Goal: Task Accomplishment & Management: Complete application form

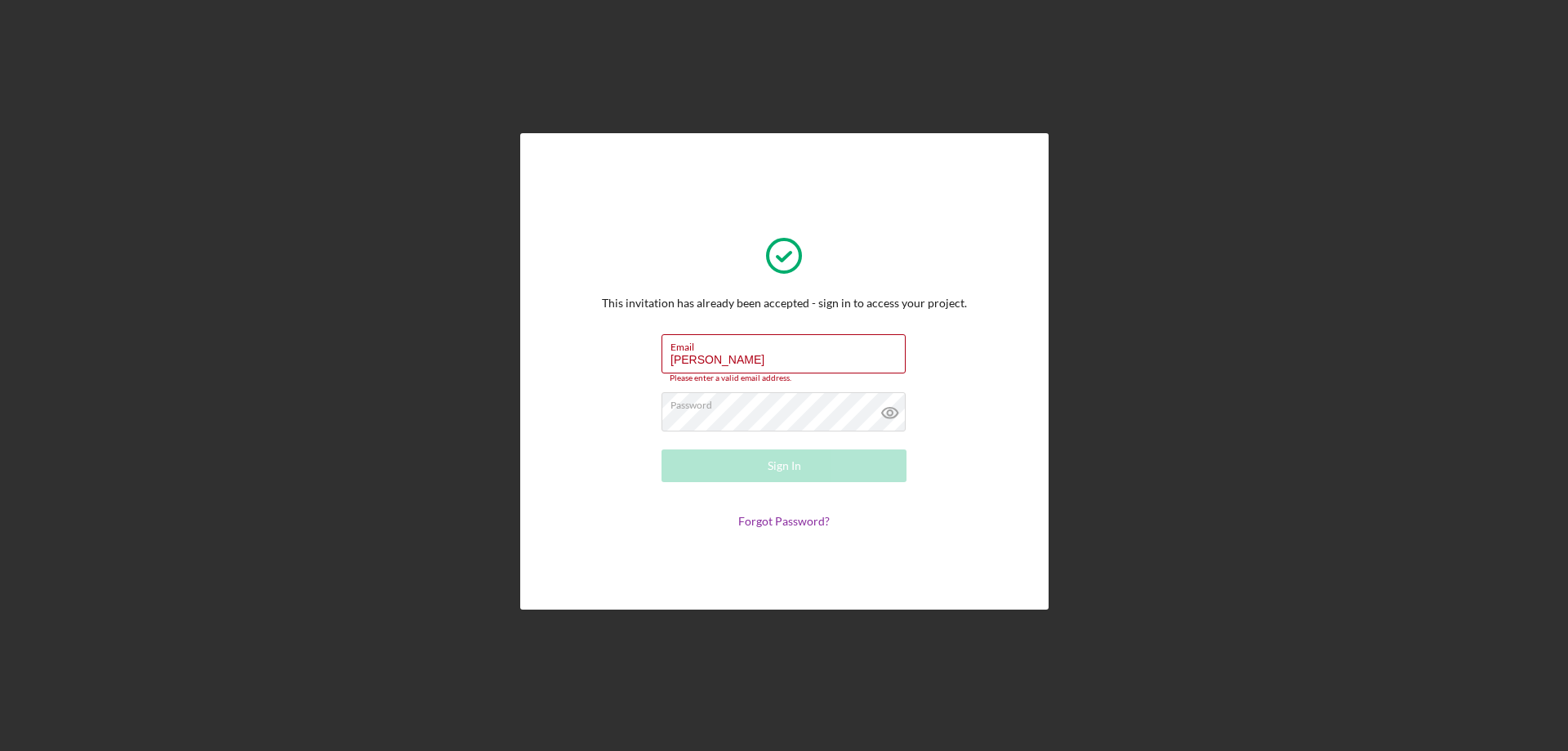
drag, startPoint x: 664, startPoint y: 367, endPoint x: 432, endPoint y: 389, distance: 233.0
click at [570, 378] on div "This invitation has already been accepted - sign in to access your project. Ema…" at bounding box center [785, 371] width 447 height 396
type input "[EMAIL_ADDRESS][DOMAIN_NAME]"
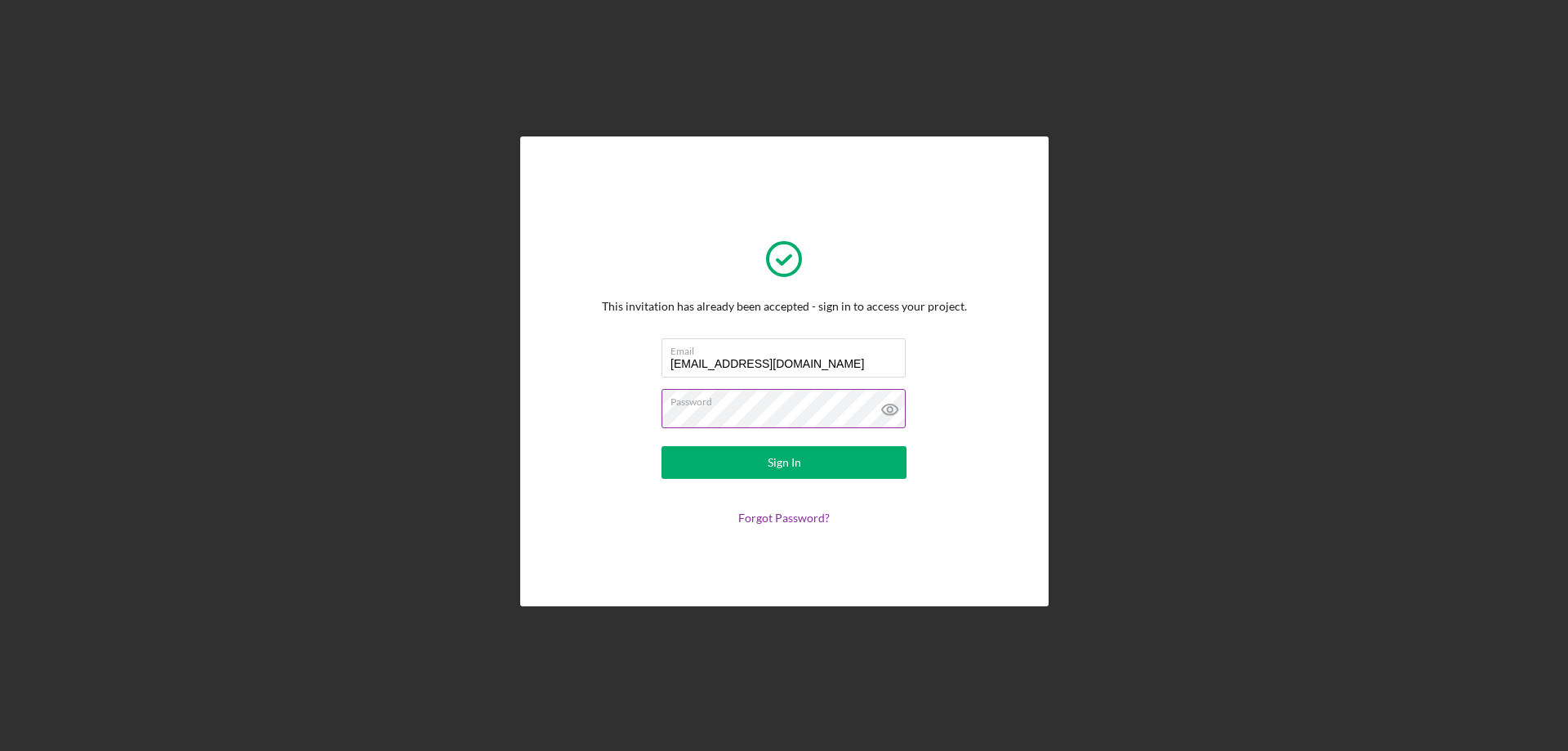
click at [882, 406] on icon at bounding box center [890, 409] width 41 height 41
click at [864, 451] on button "Sign In" at bounding box center [784, 462] width 245 height 32
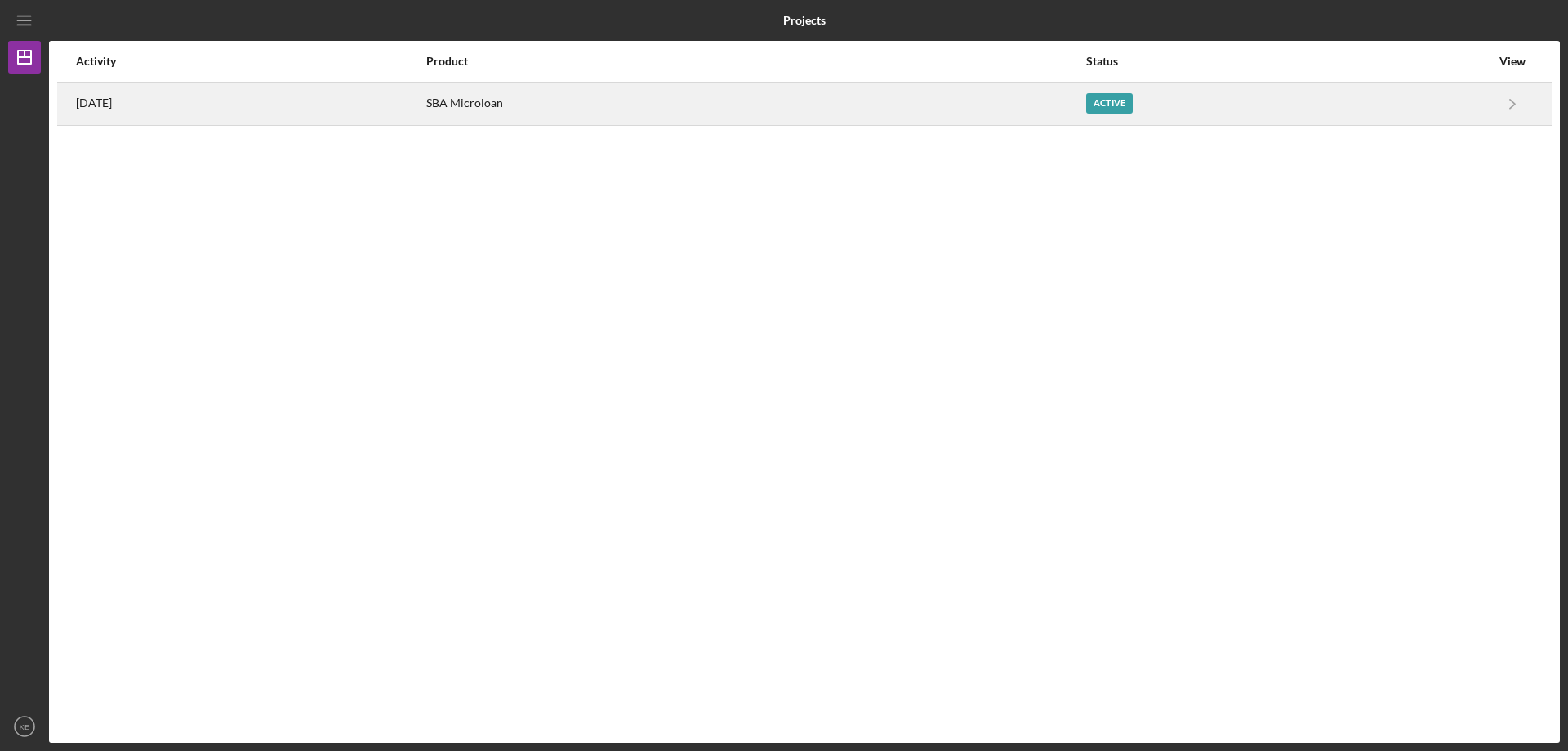
click at [1127, 107] on div "Active" at bounding box center [1109, 103] width 46 height 20
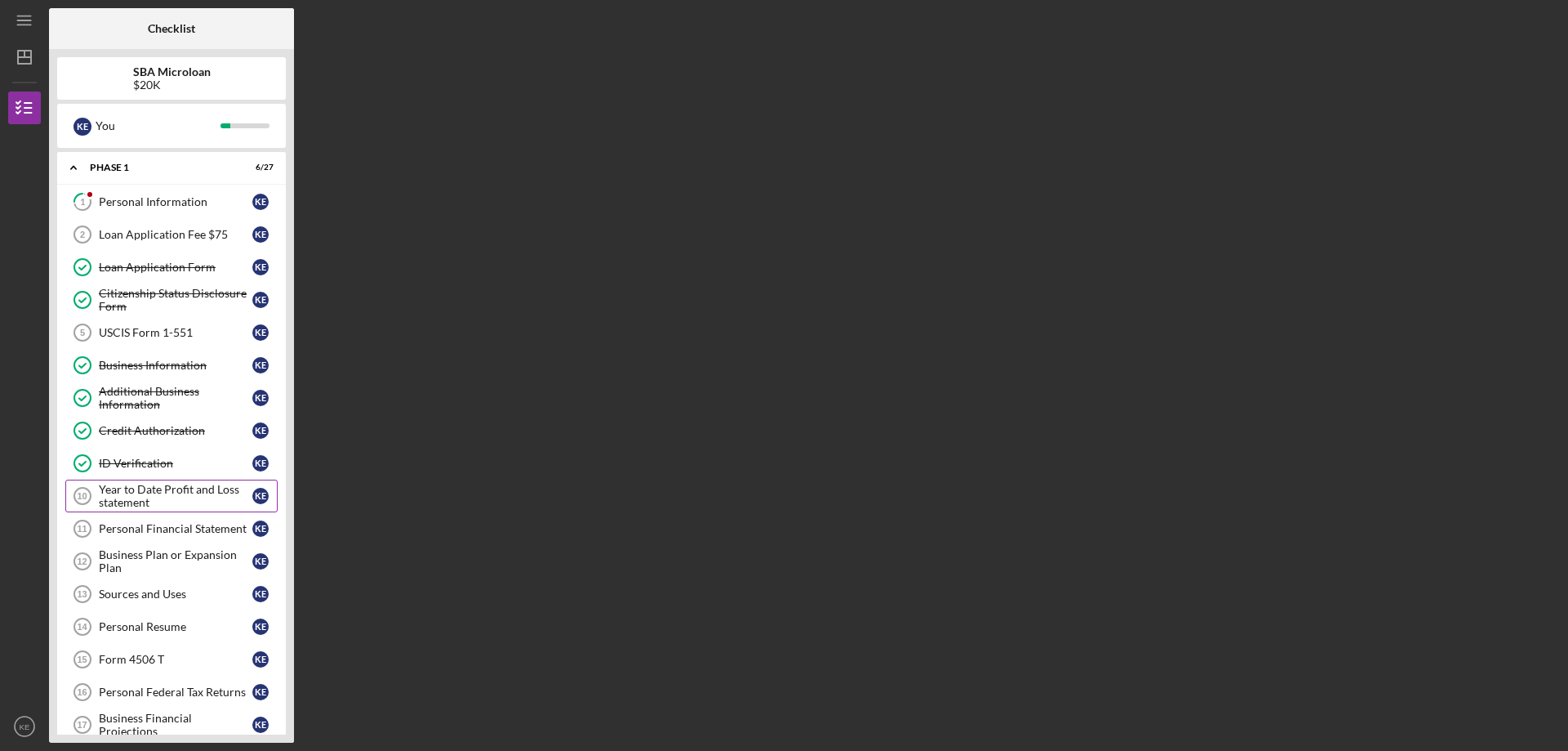
click at [199, 492] on div "Year to Date Profit and Loss statement" at bounding box center [175, 496] width 154 height 26
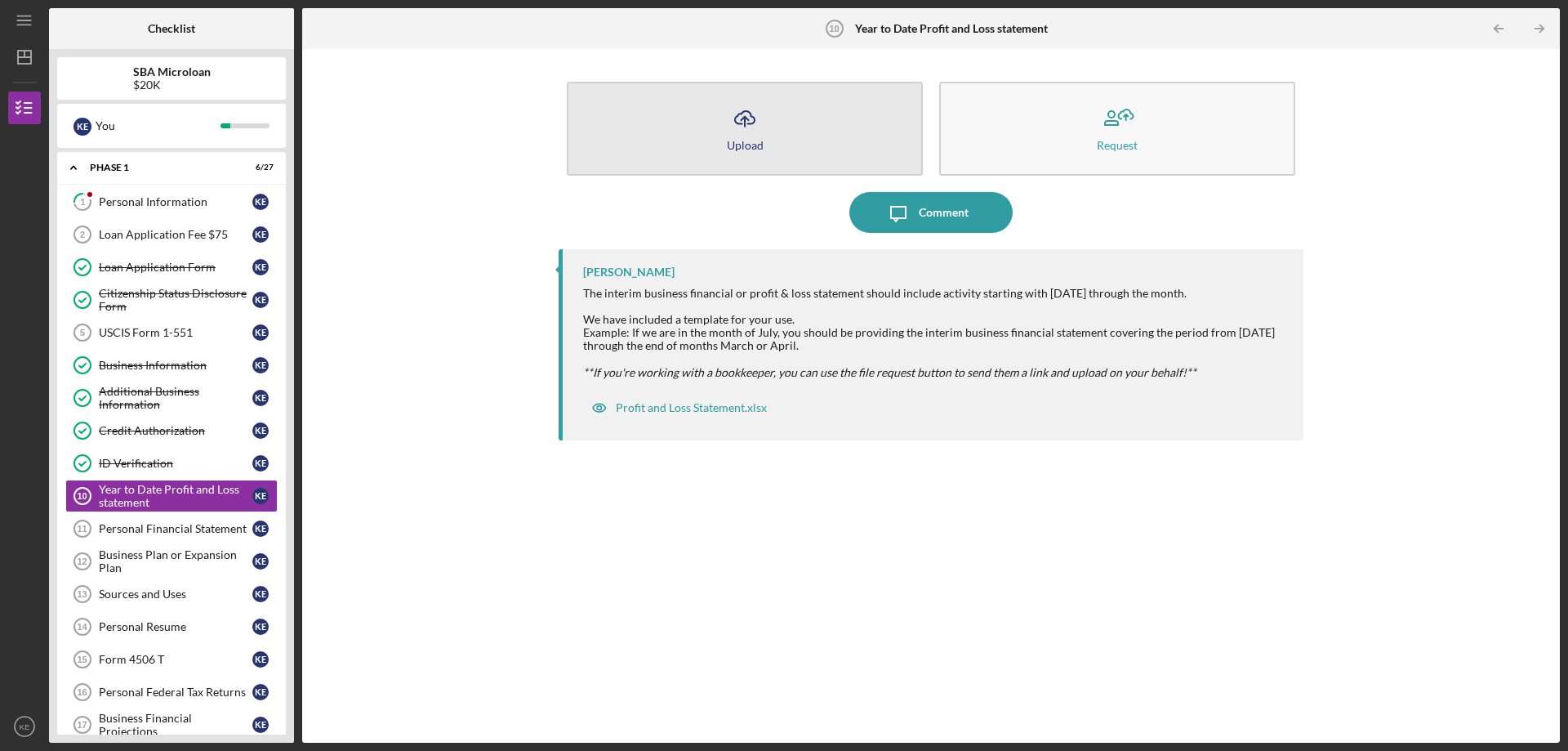
click at [796, 126] on button "Icon/Upload Upload" at bounding box center [745, 129] width 356 height 94
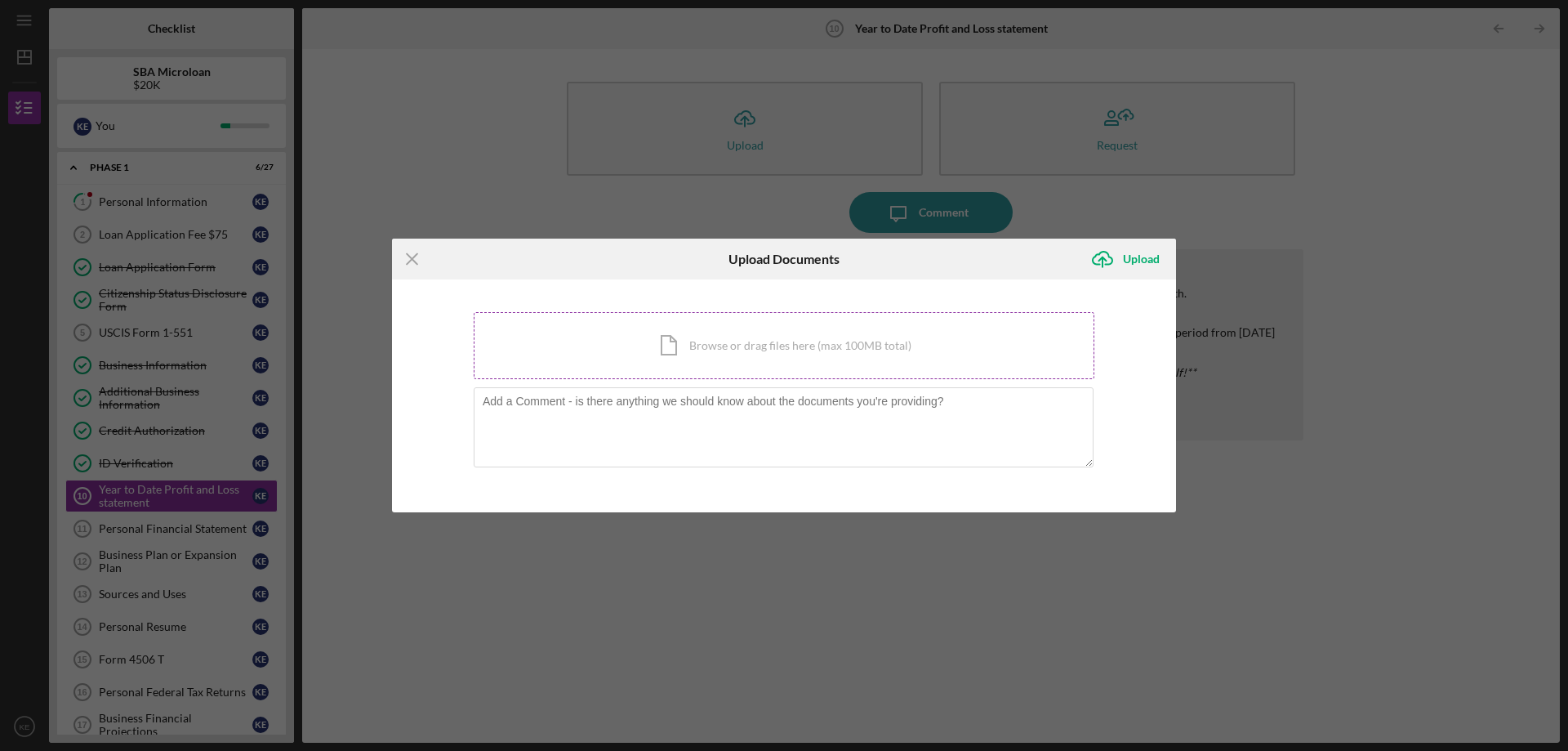
click at [736, 347] on div "Icon/Document Browse or drag files here (max 100MB total) Tap to choose files o…" at bounding box center [783, 345] width 621 height 67
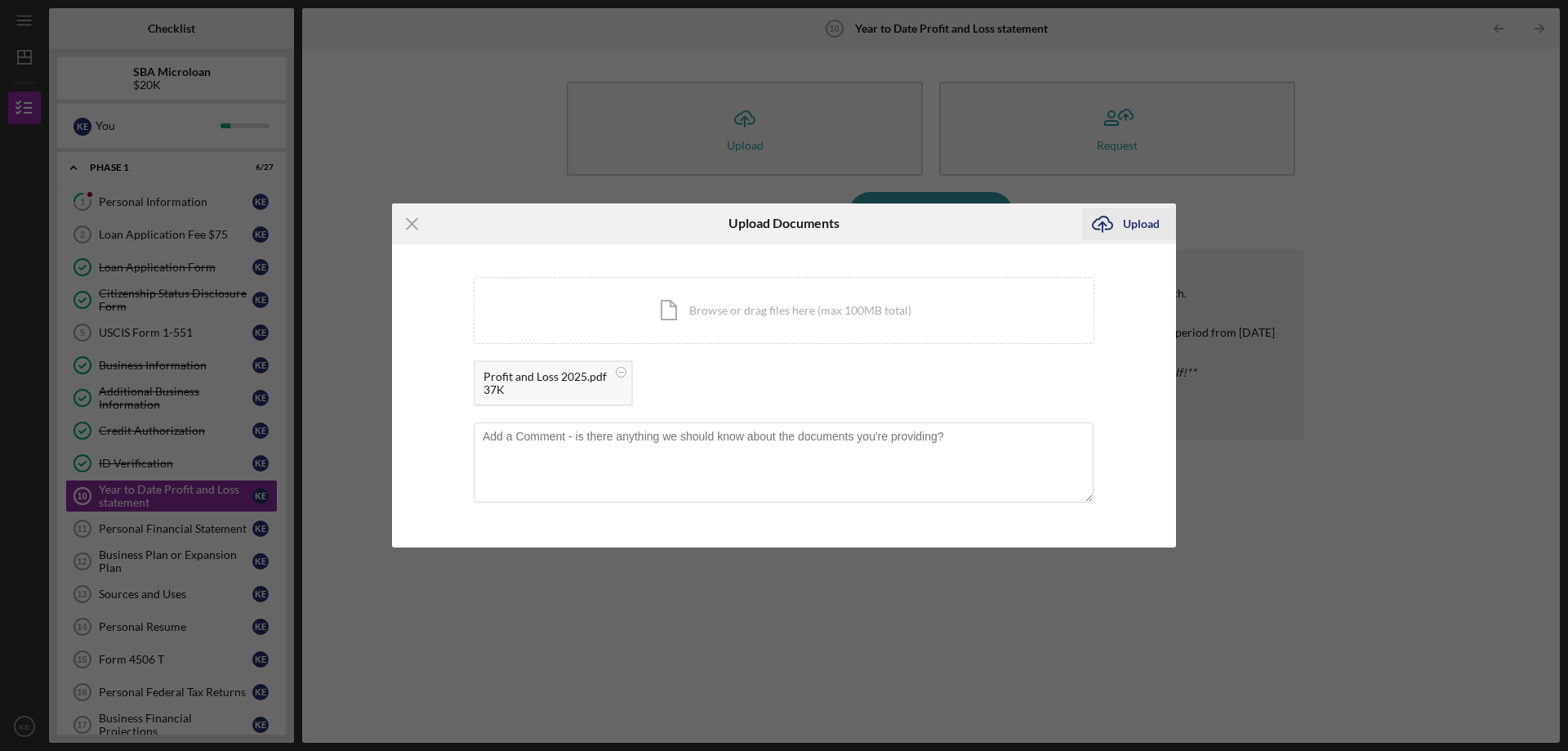
click at [1130, 233] on div "Upload" at bounding box center [1141, 224] width 37 height 32
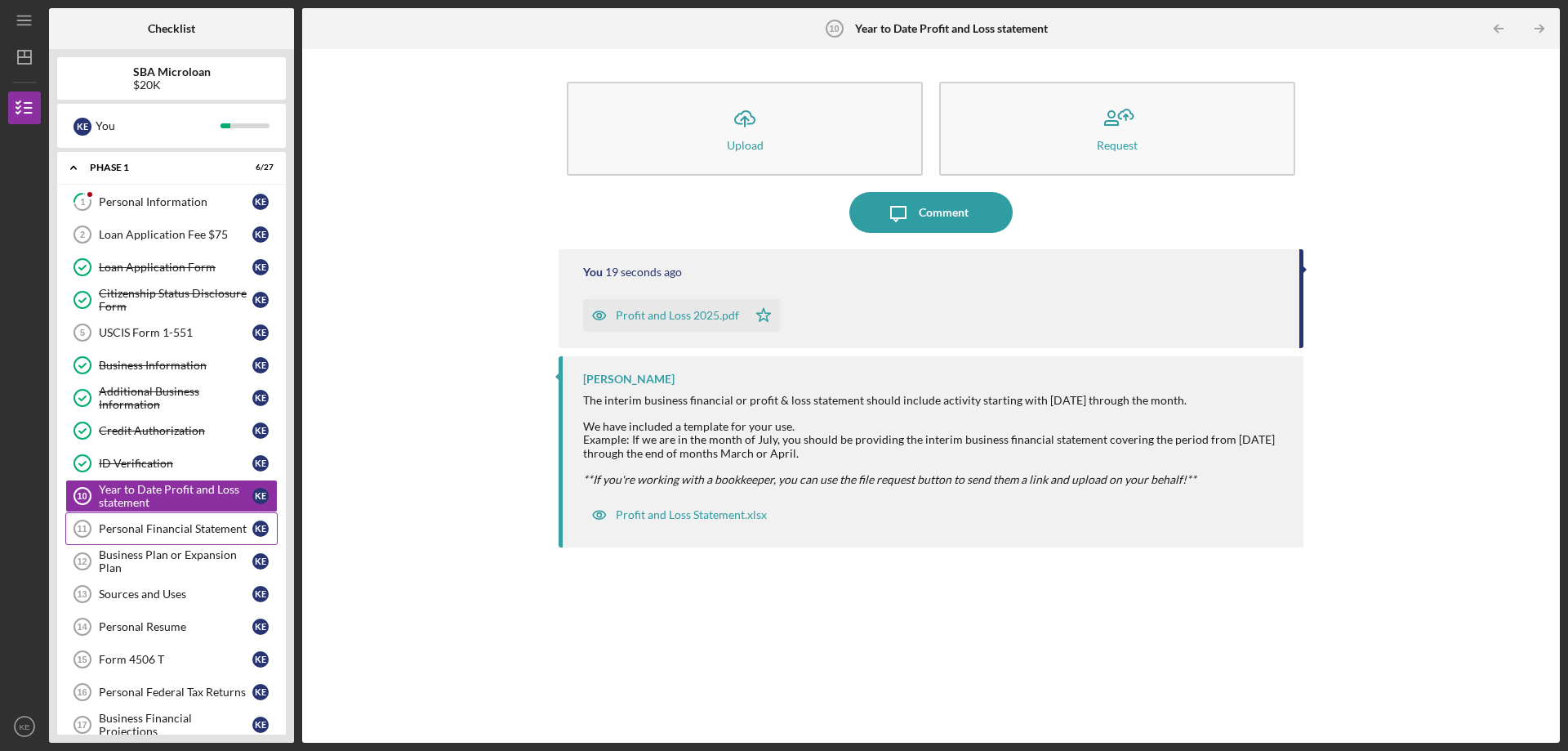
click at [120, 534] on div "Personal Financial Statement" at bounding box center [175, 528] width 154 height 13
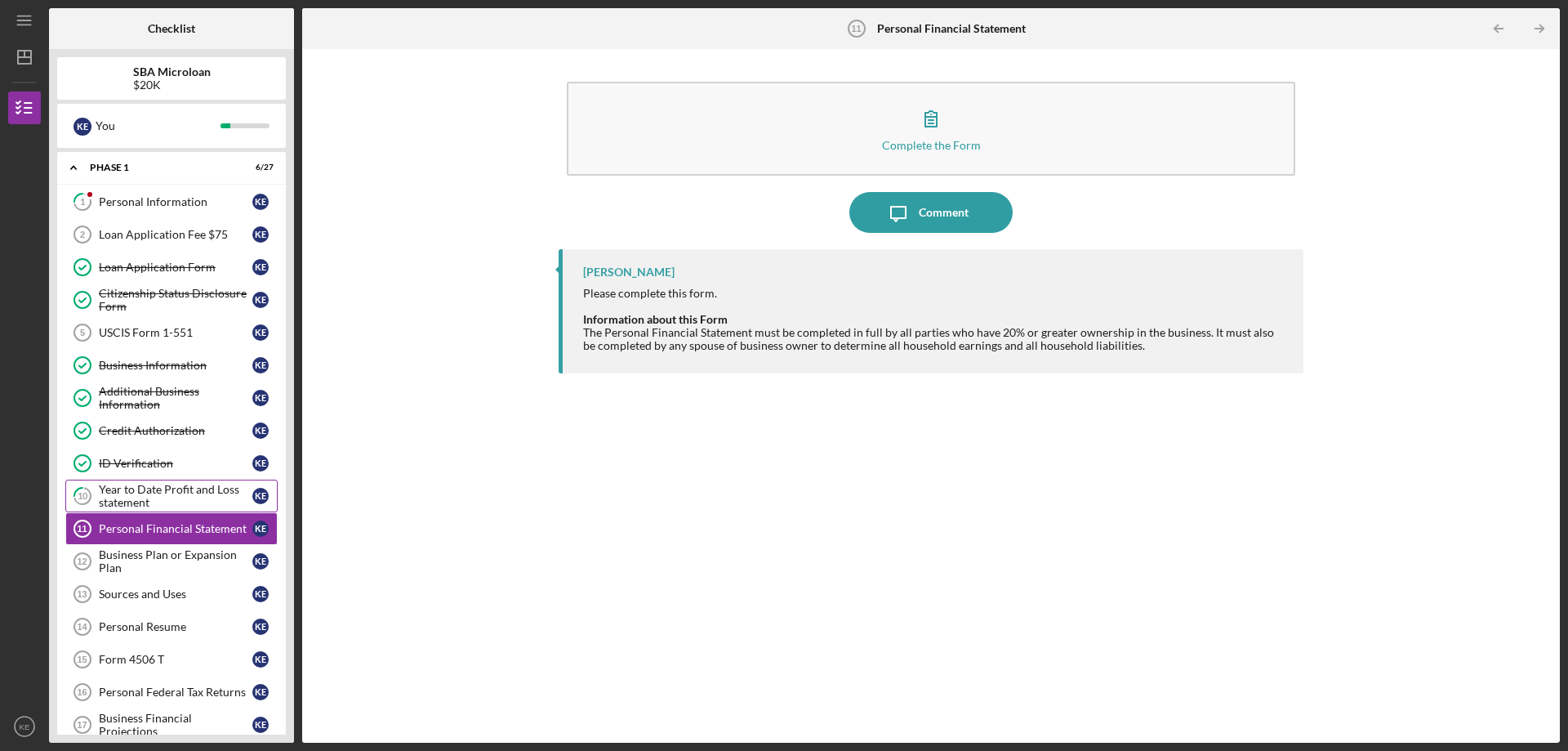
click at [157, 499] on div "Year to Date Profit and Loss statement" at bounding box center [175, 496] width 154 height 26
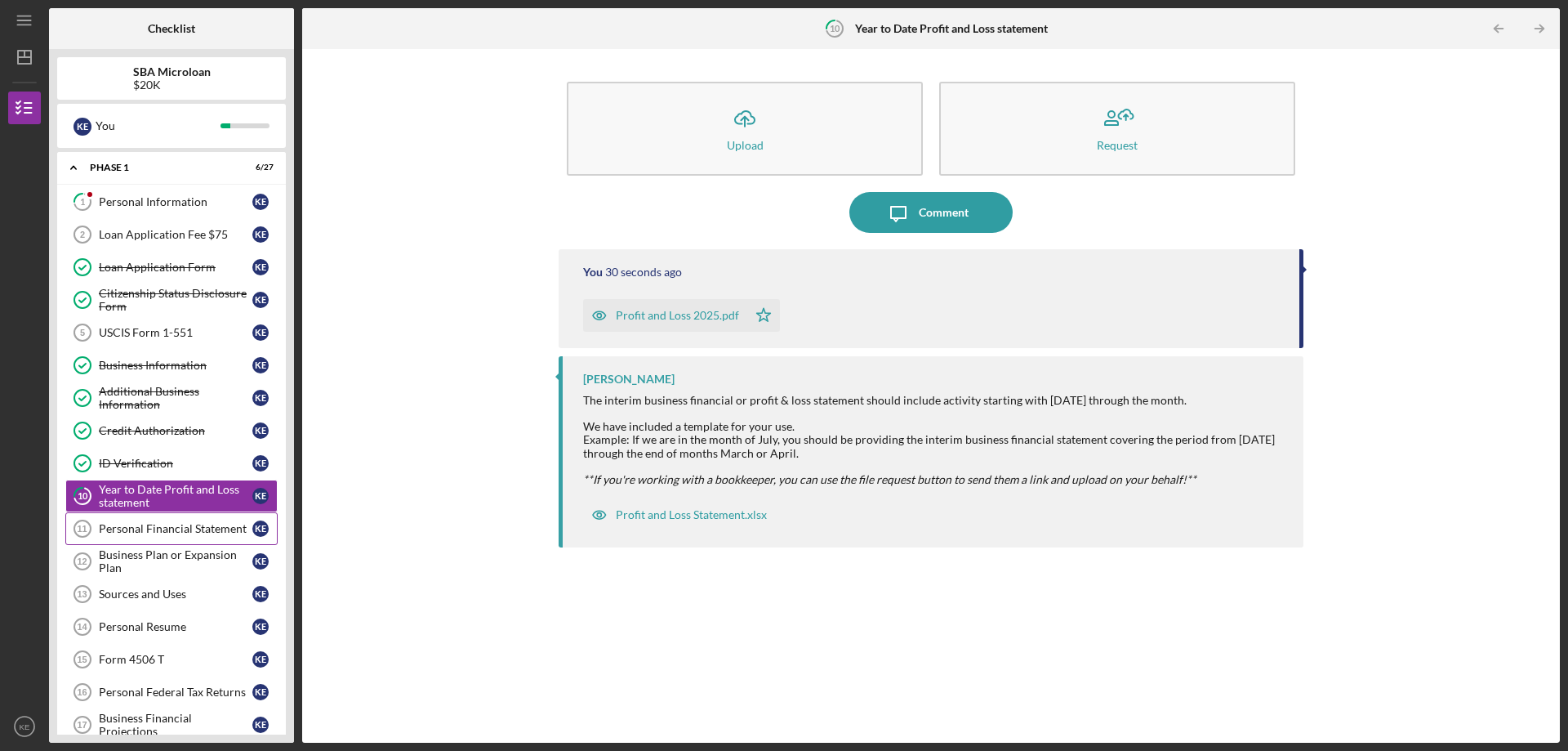
click at [125, 536] on link "Personal Financial Statement 11 Personal Financial Statement K E" at bounding box center [171, 527] width 212 height 32
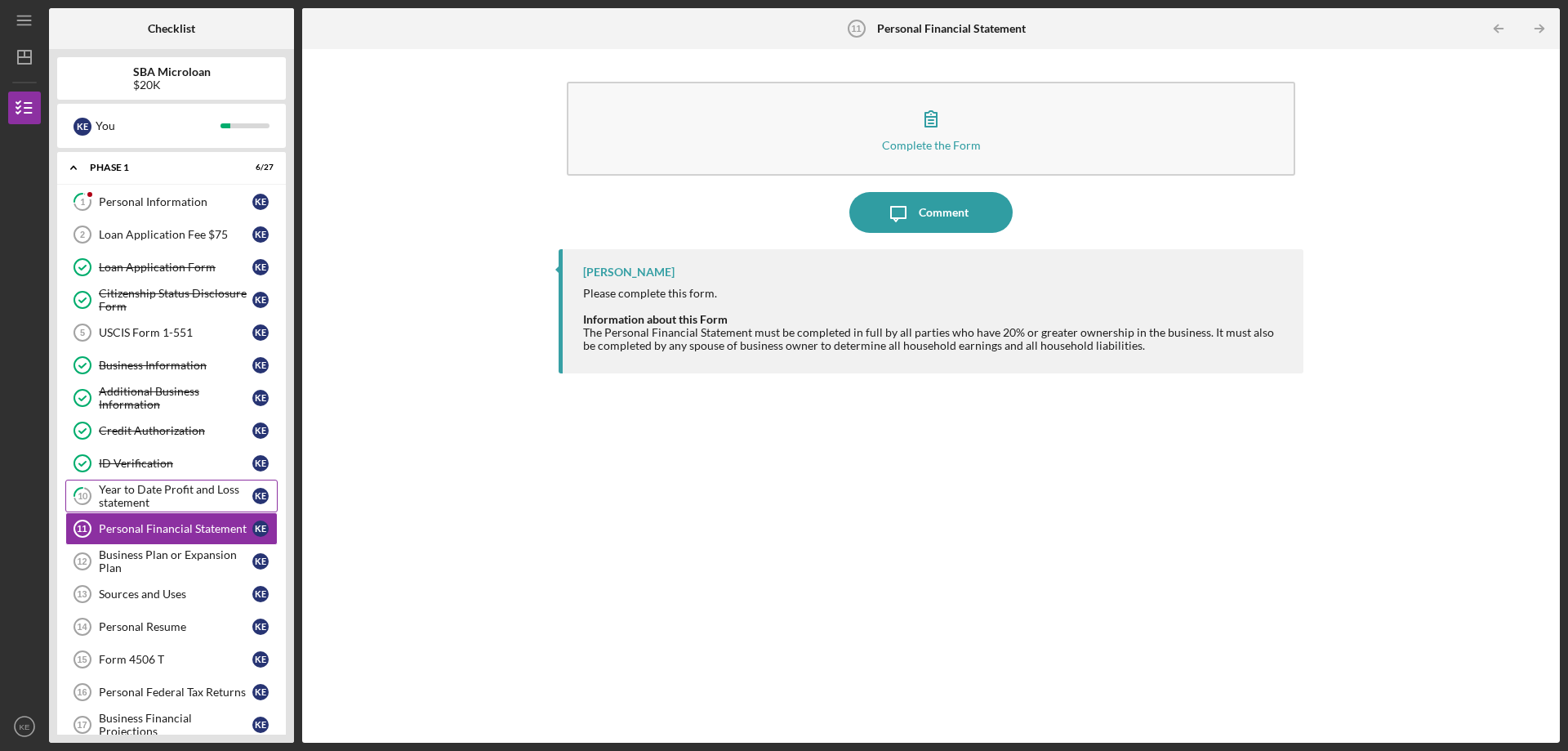
click at [156, 486] on div "Year to Date Profit and Loss statement" at bounding box center [175, 496] width 154 height 26
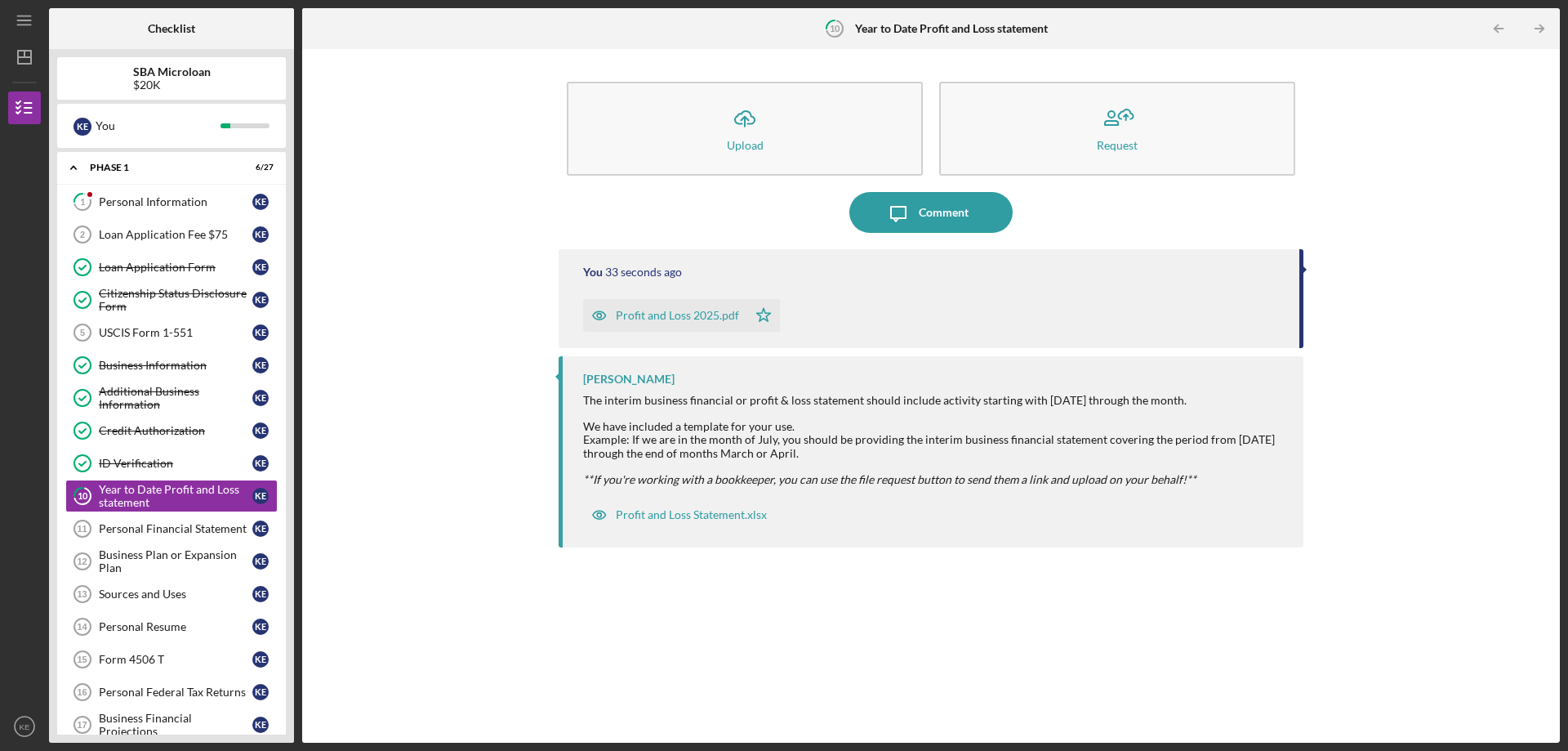
click at [964, 380] on div "Todd Vanappledorn" at bounding box center [935, 378] width 704 height 13
click at [732, 511] on div "Profit and Loss Statement.xlsx" at bounding box center [691, 514] width 151 height 13
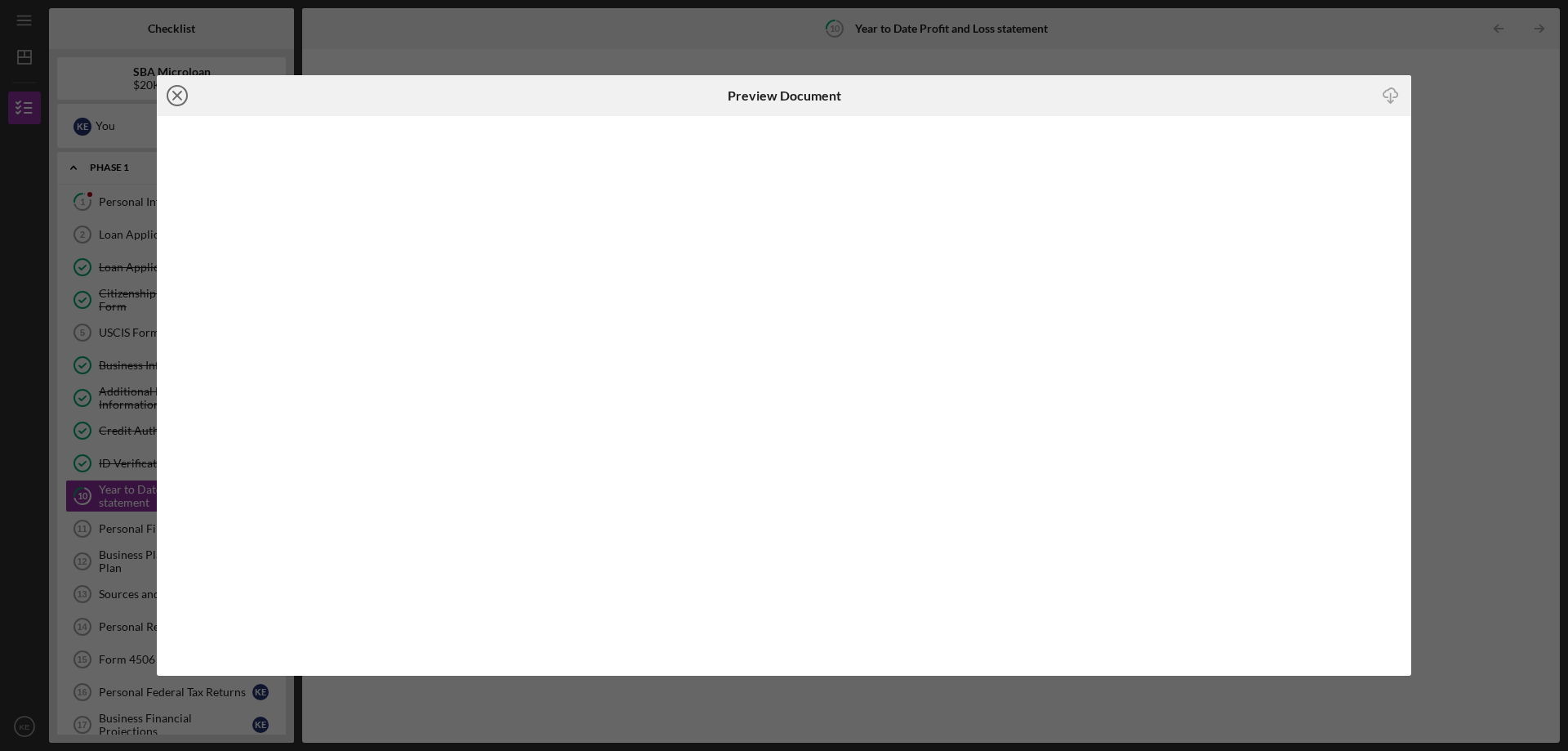
click at [175, 92] on icon "Icon/Close" at bounding box center [177, 95] width 41 height 41
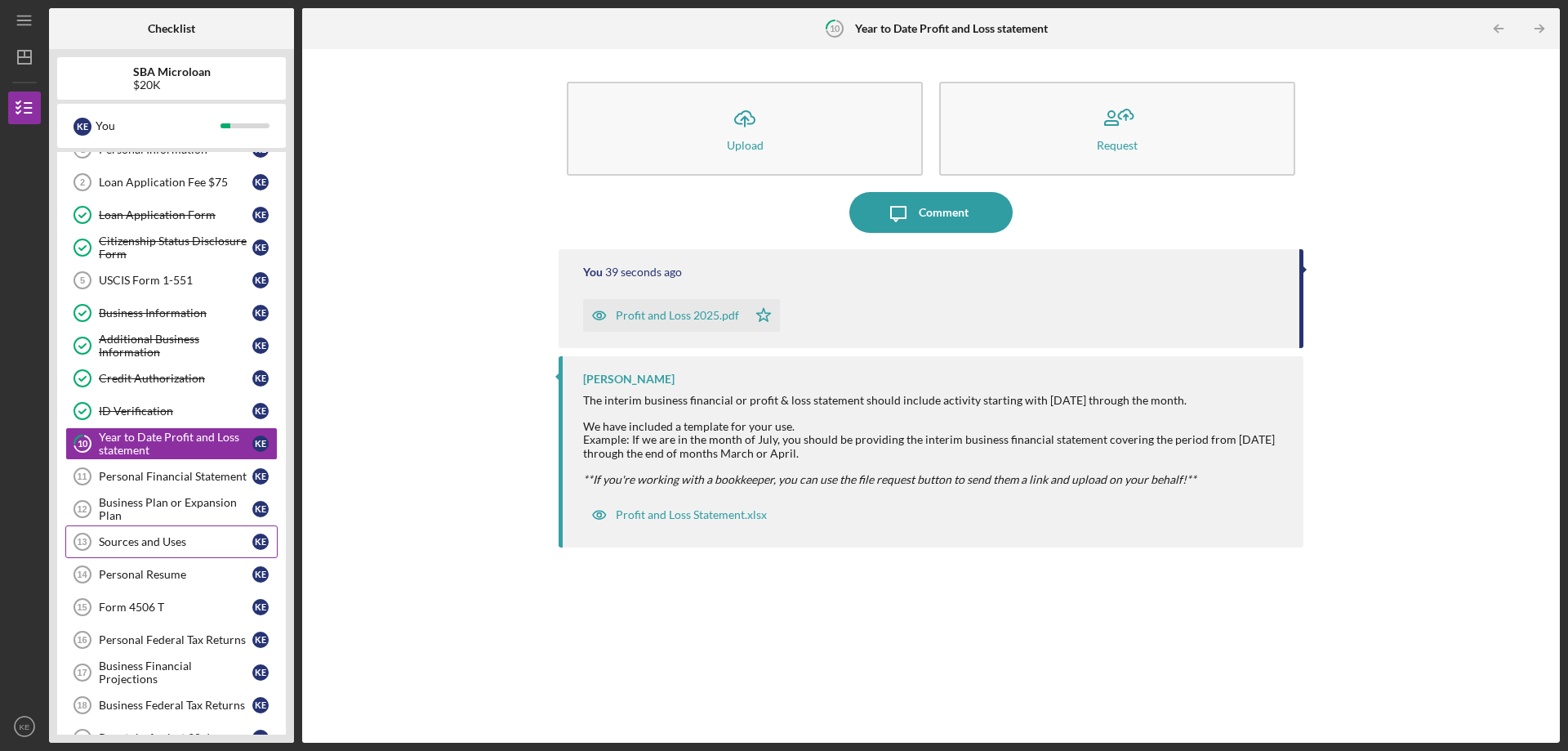
scroll to position [82, 0]
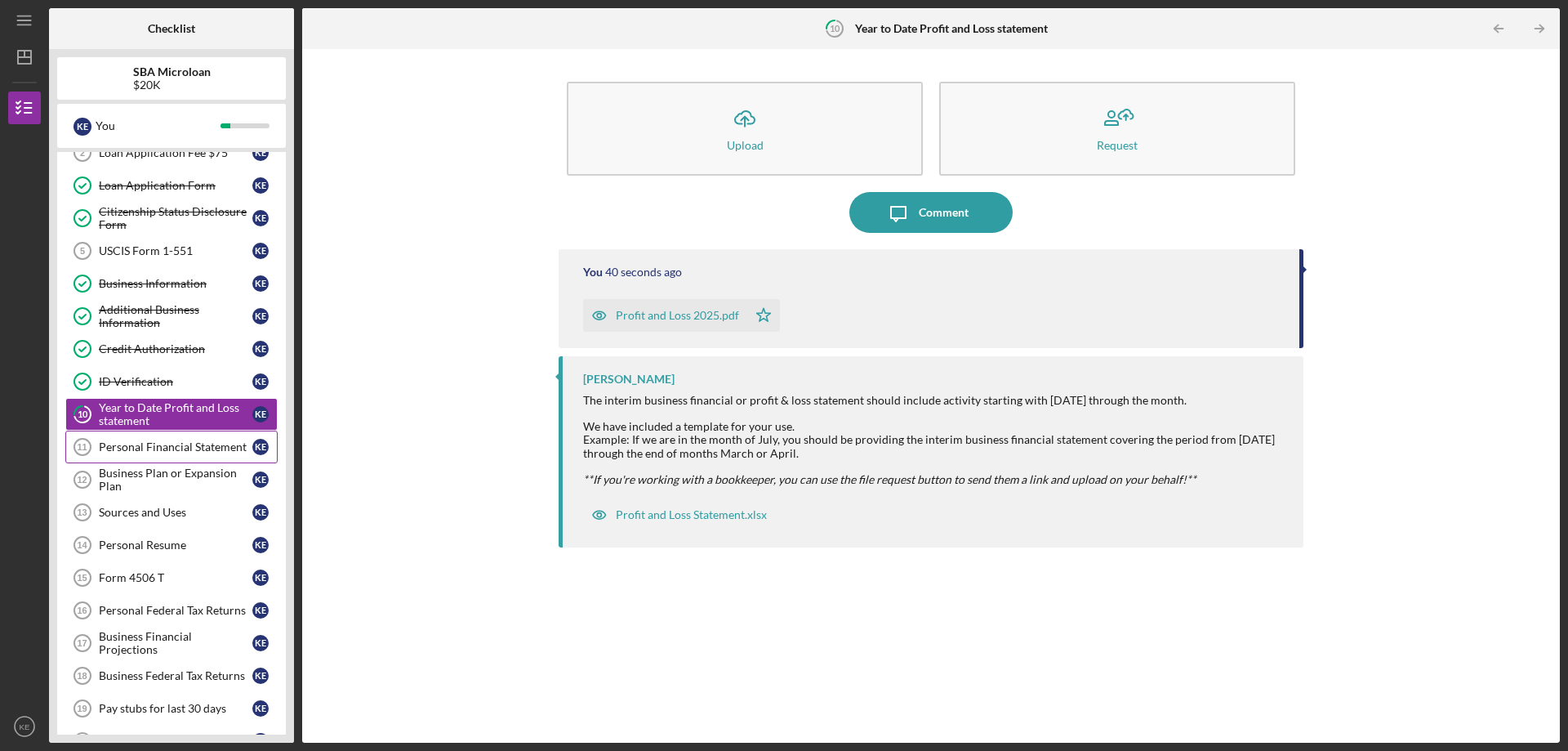
click at [182, 445] on div "Personal Financial Statement" at bounding box center [175, 446] width 154 height 13
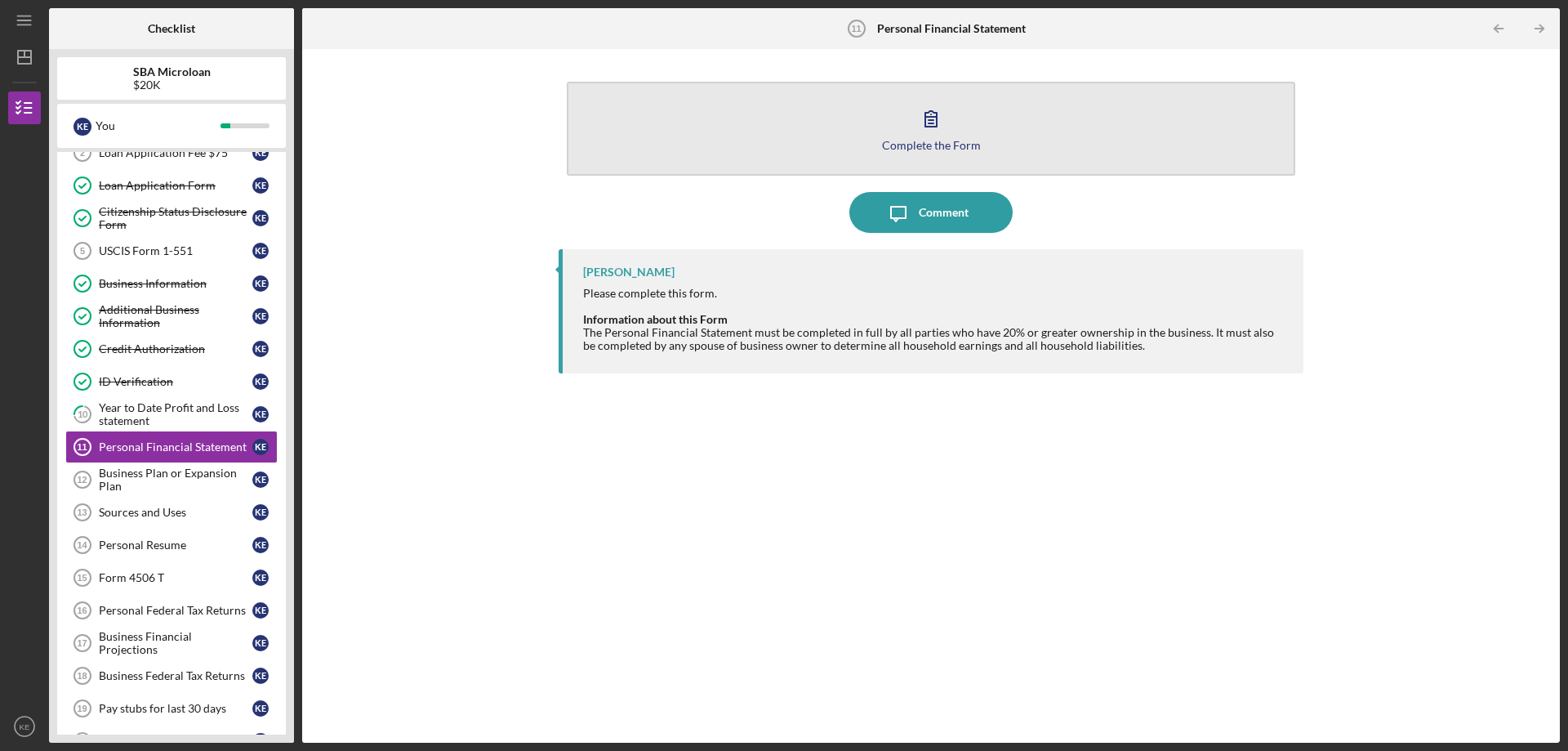
click at [941, 136] on icon "button" at bounding box center [931, 118] width 41 height 41
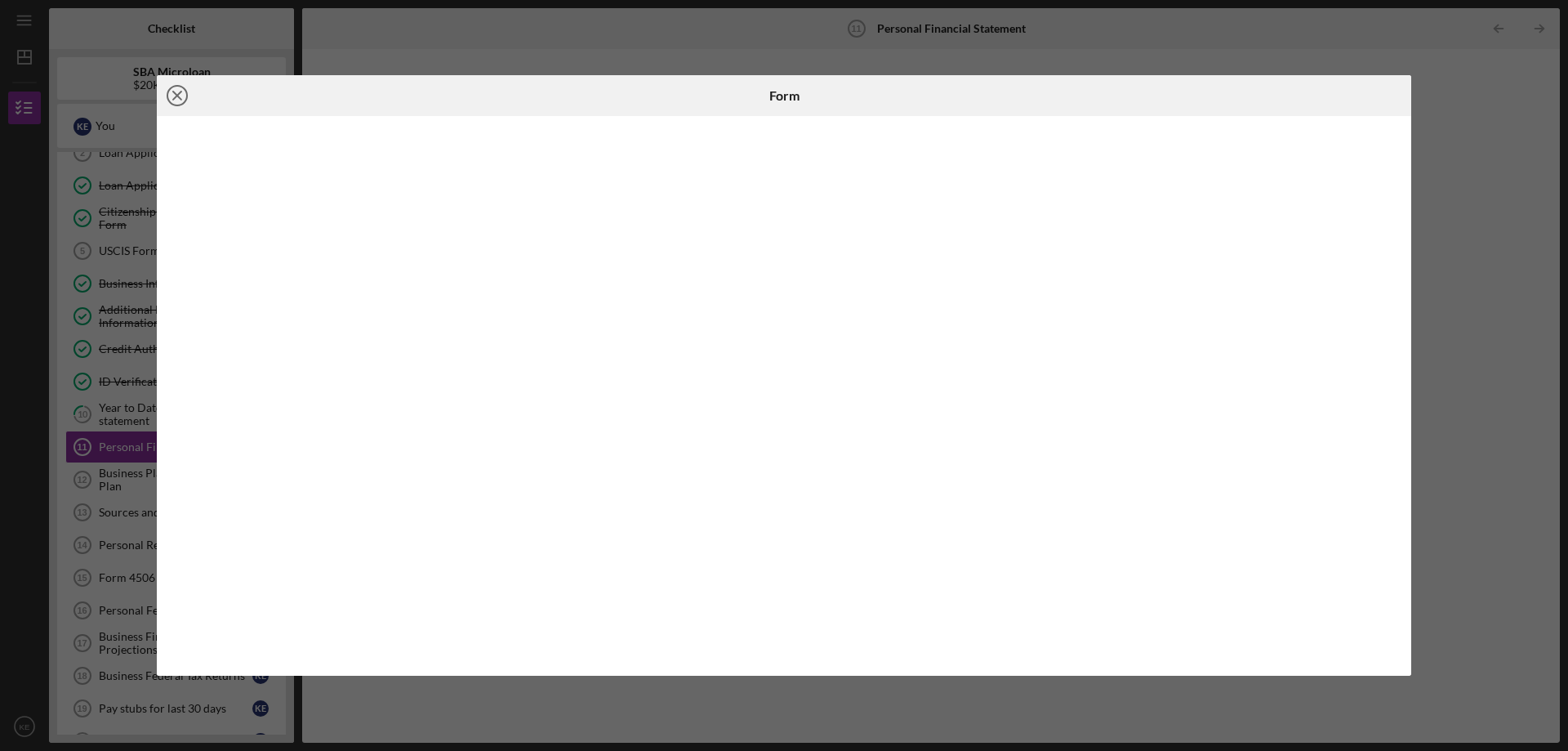
click at [175, 92] on icon "Icon/Close" at bounding box center [177, 95] width 41 height 41
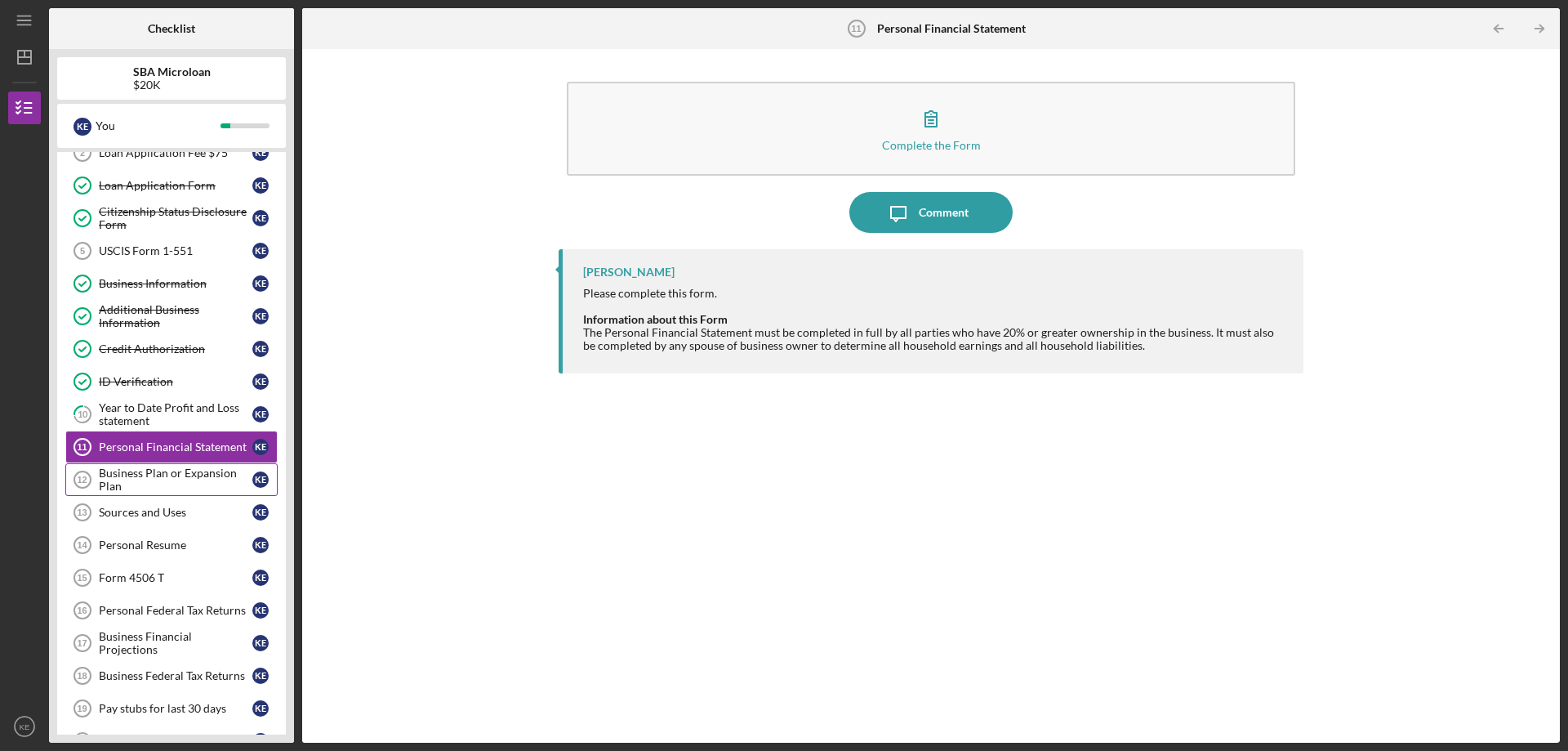
click at [179, 477] on div "Business Plan or Expansion Plan" at bounding box center [175, 479] width 154 height 26
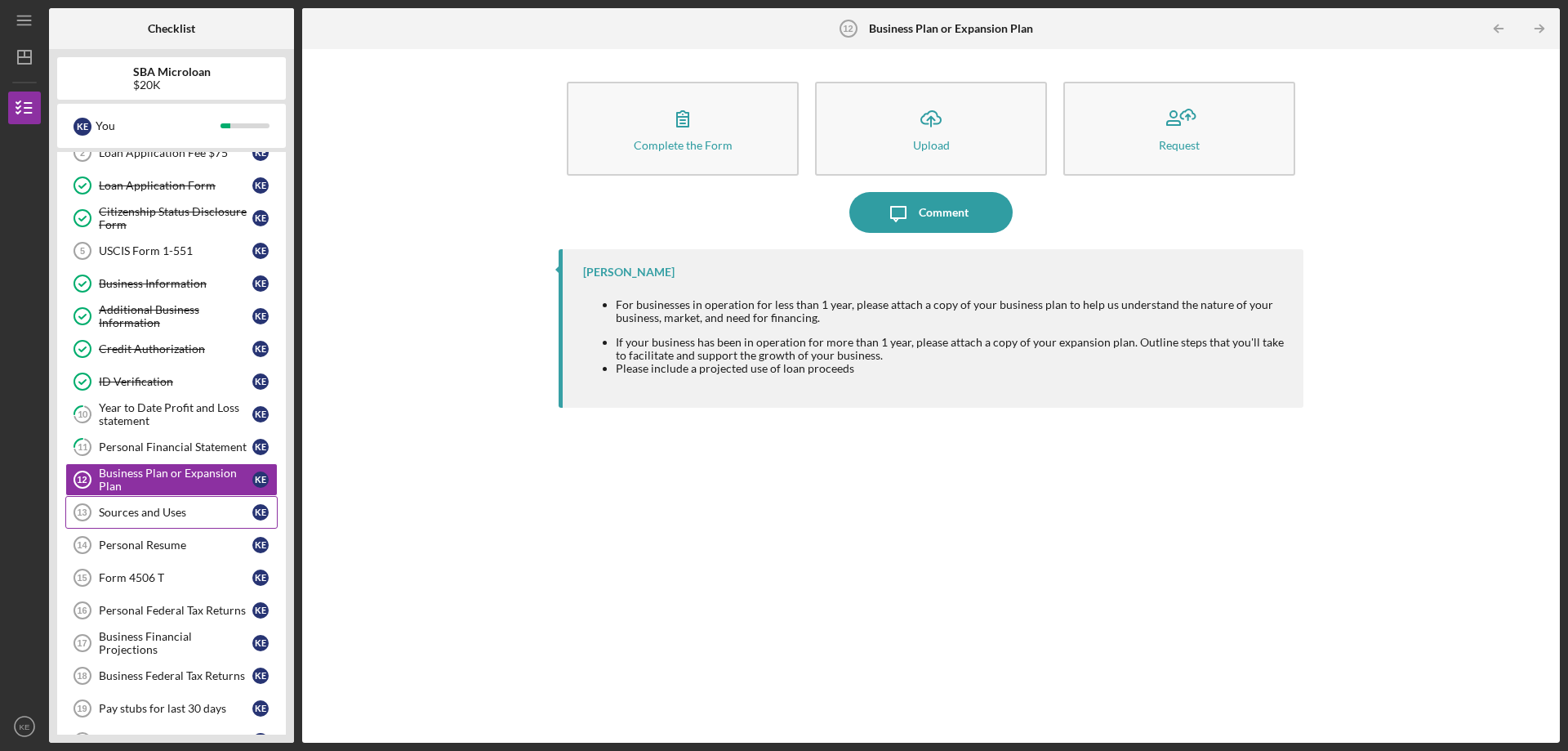
click at [107, 519] on div "Sources and Uses" at bounding box center [175, 512] width 154 height 13
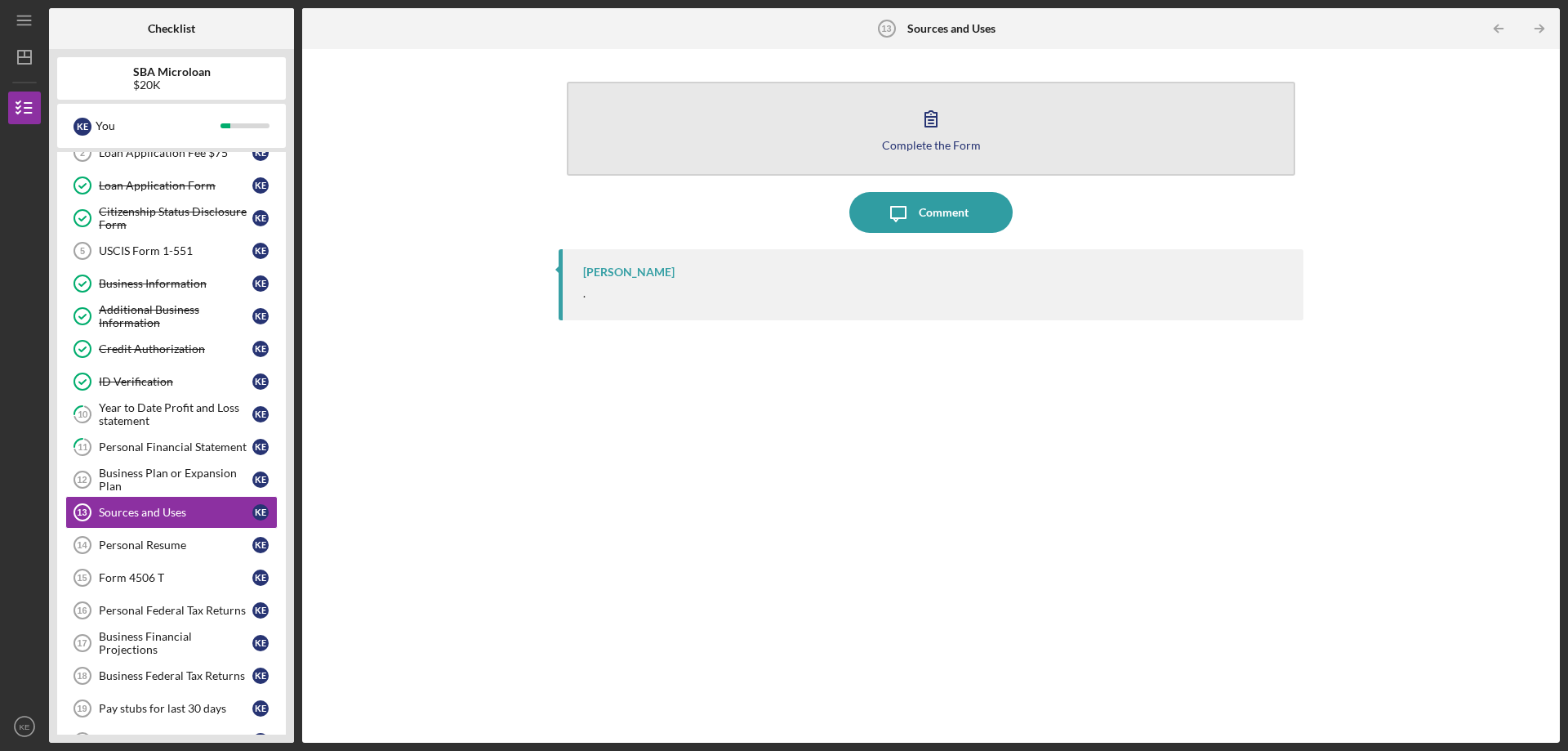
click at [933, 133] on icon "button" at bounding box center [931, 118] width 41 height 41
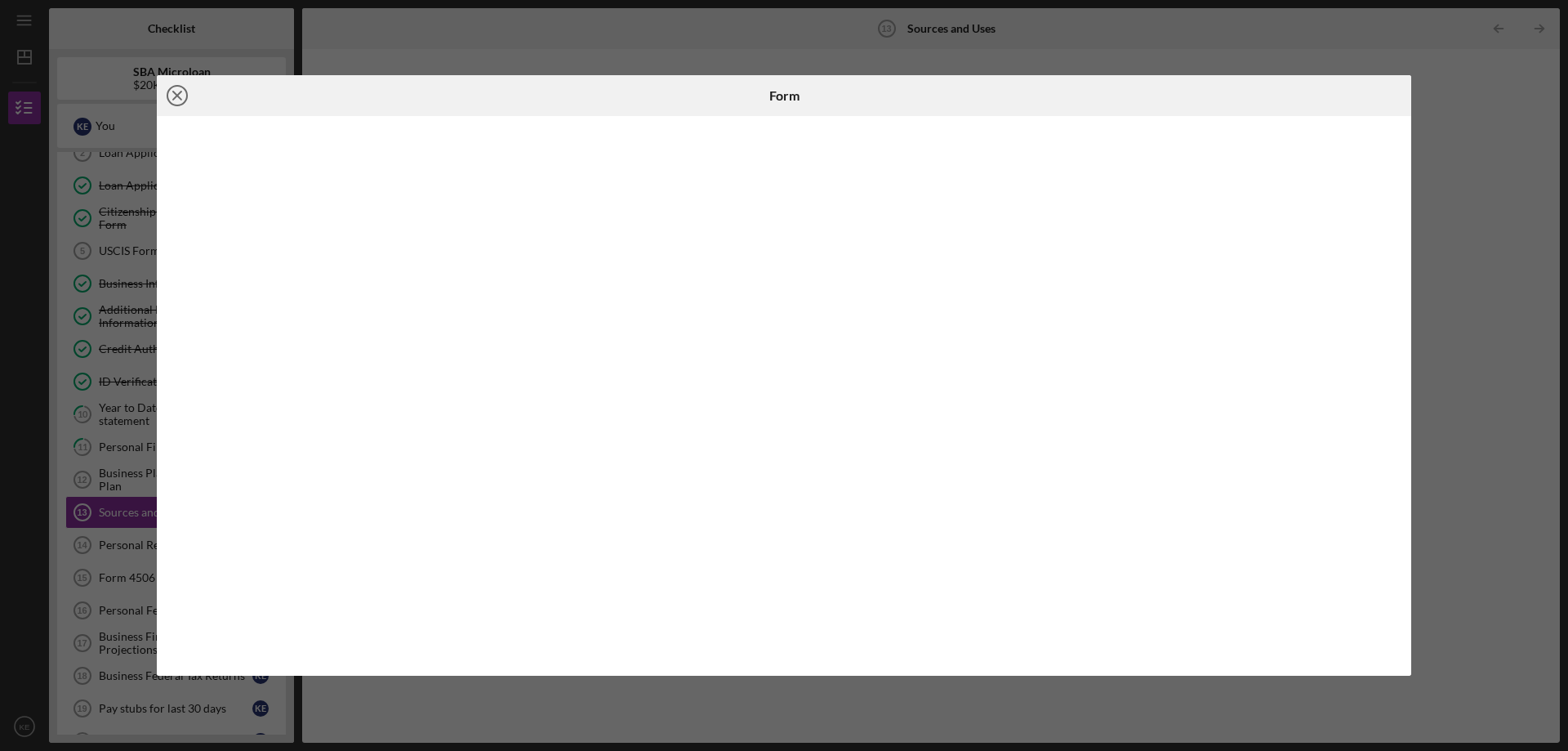
click at [172, 94] on icon "Icon/Close" at bounding box center [177, 95] width 41 height 41
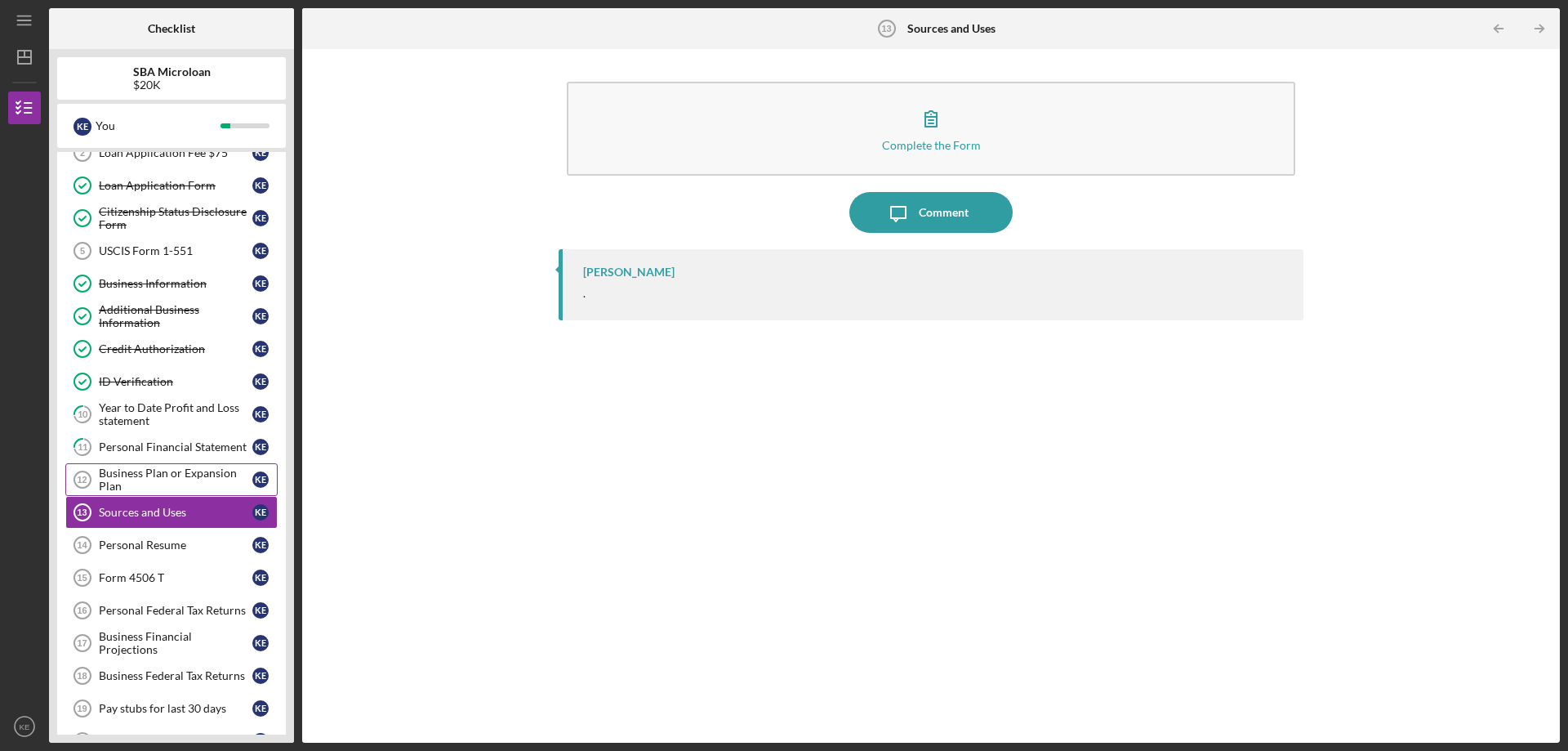
click at [161, 482] on div "Business Plan or Expansion Plan" at bounding box center [175, 479] width 154 height 26
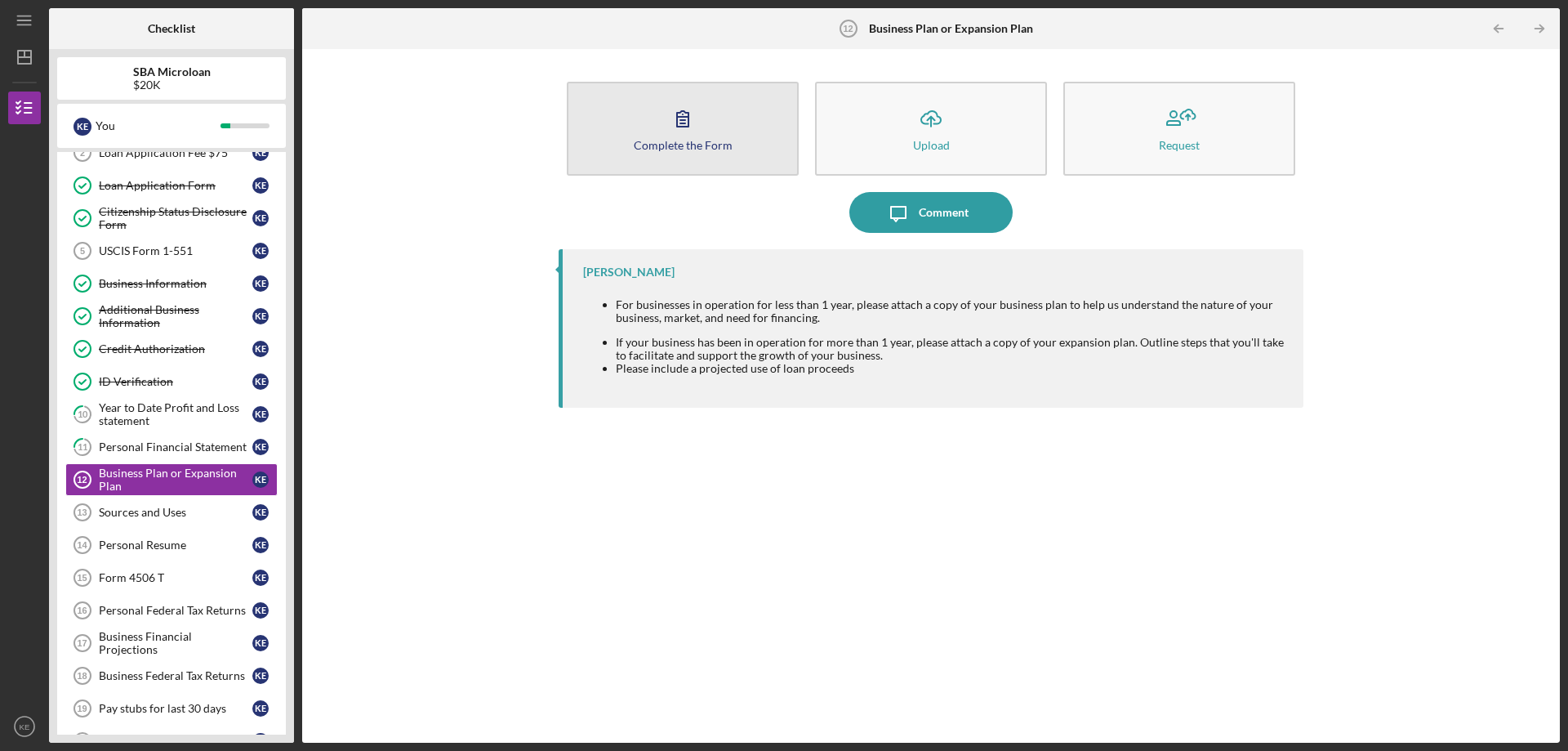
click at [689, 136] on icon "button" at bounding box center [683, 118] width 41 height 41
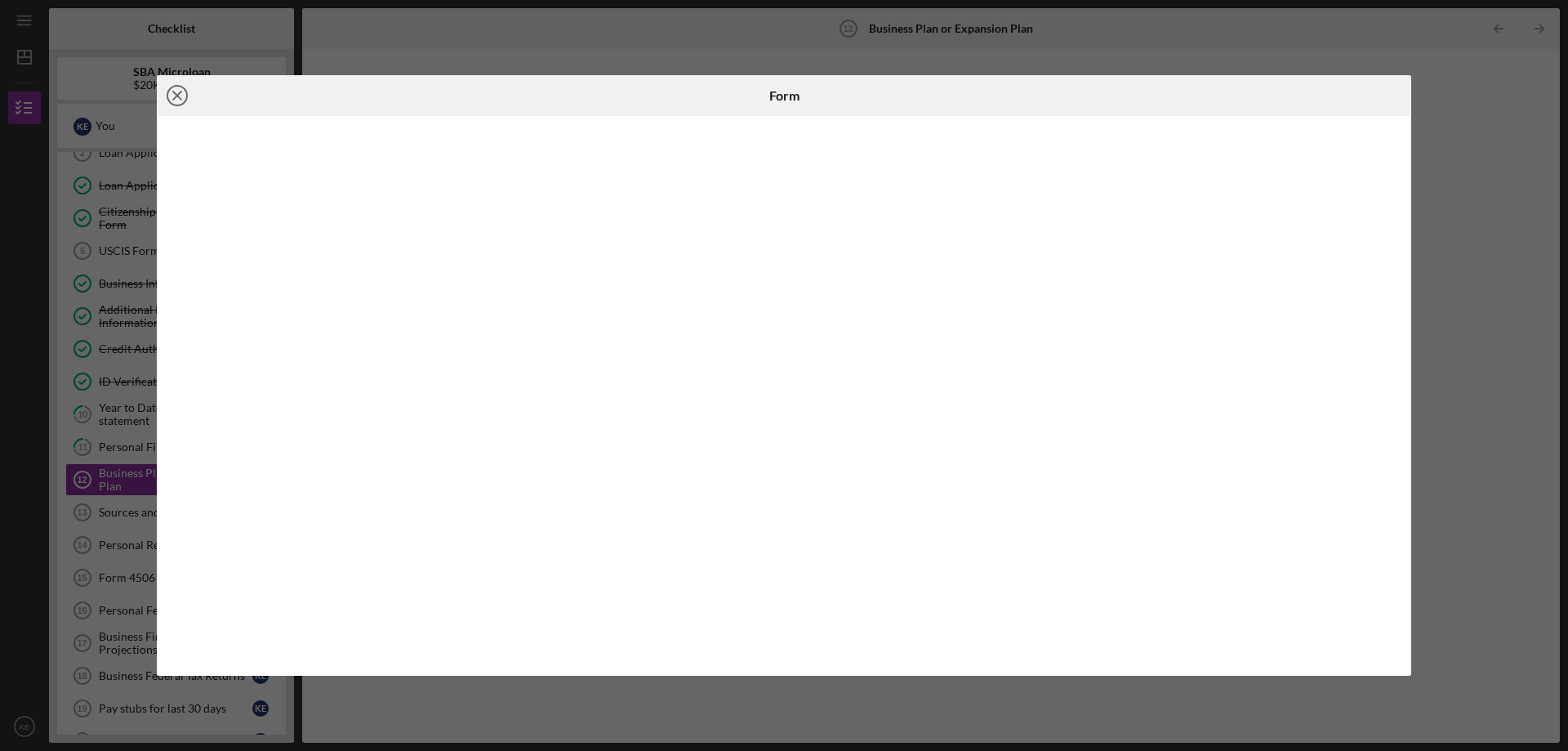
click at [175, 97] on line at bounding box center [176, 95] width 8 height 8
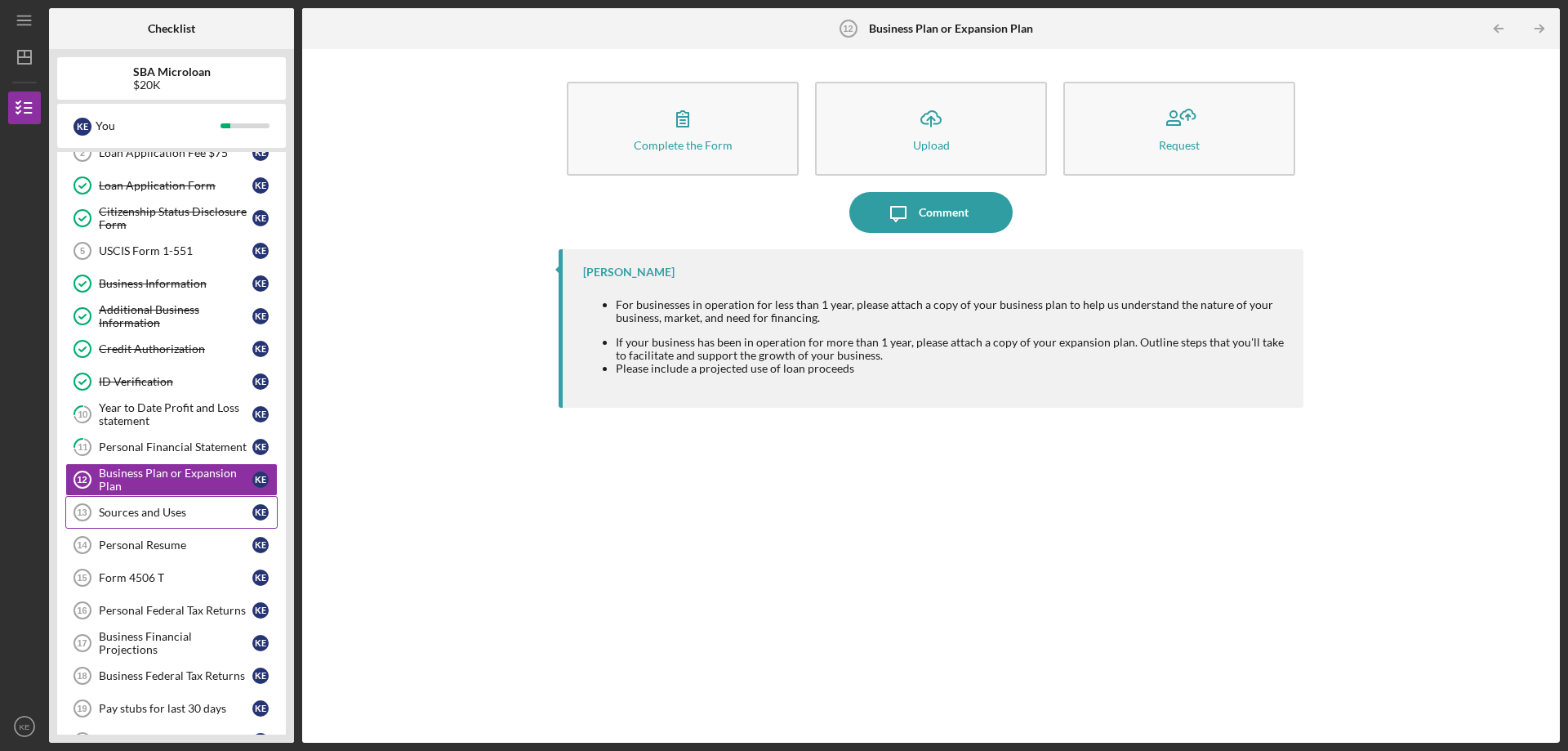
click at [159, 515] on div "Sources and Uses" at bounding box center [175, 512] width 154 height 13
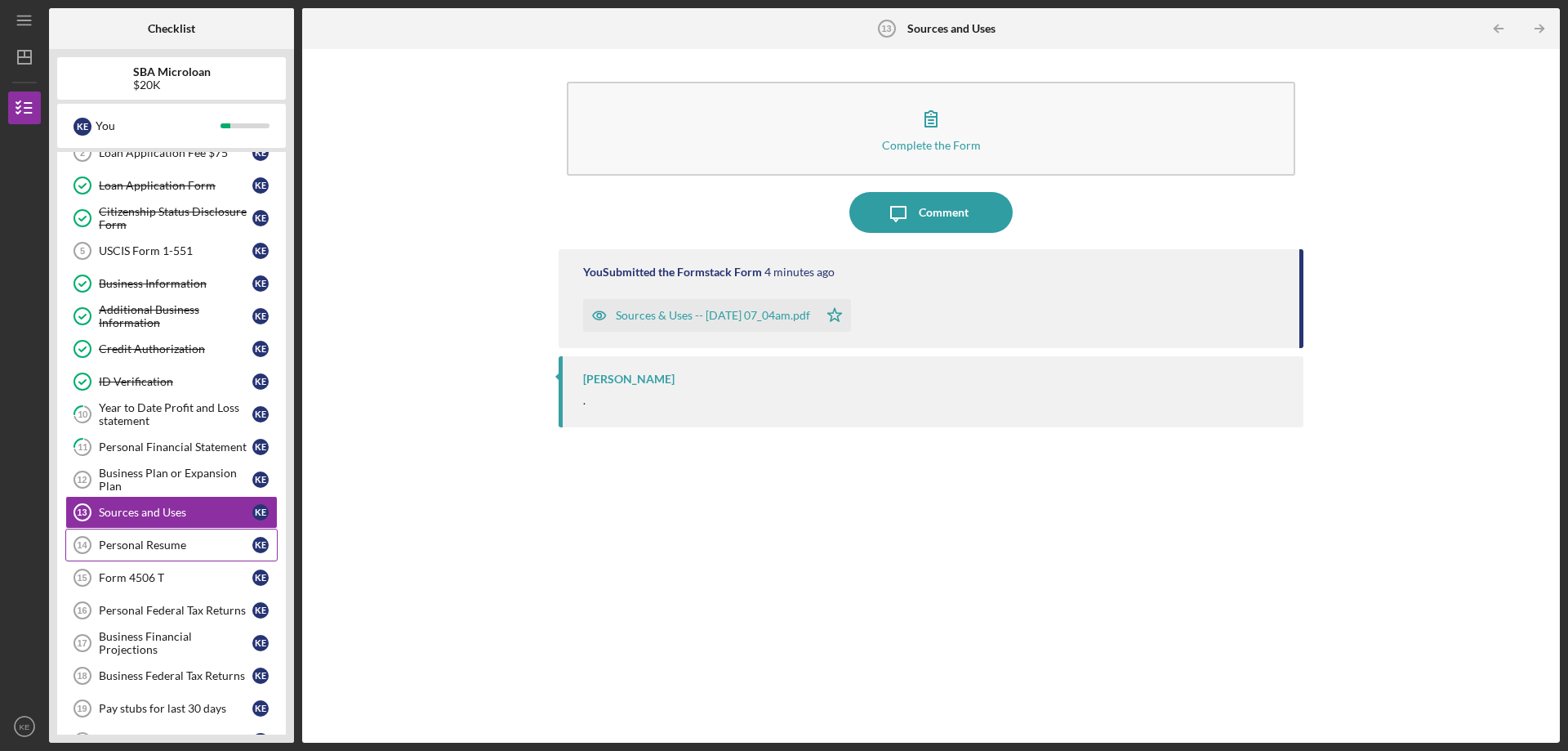
click at [170, 552] on link "Personal Resume 14 Personal Resume K E" at bounding box center [171, 544] width 212 height 32
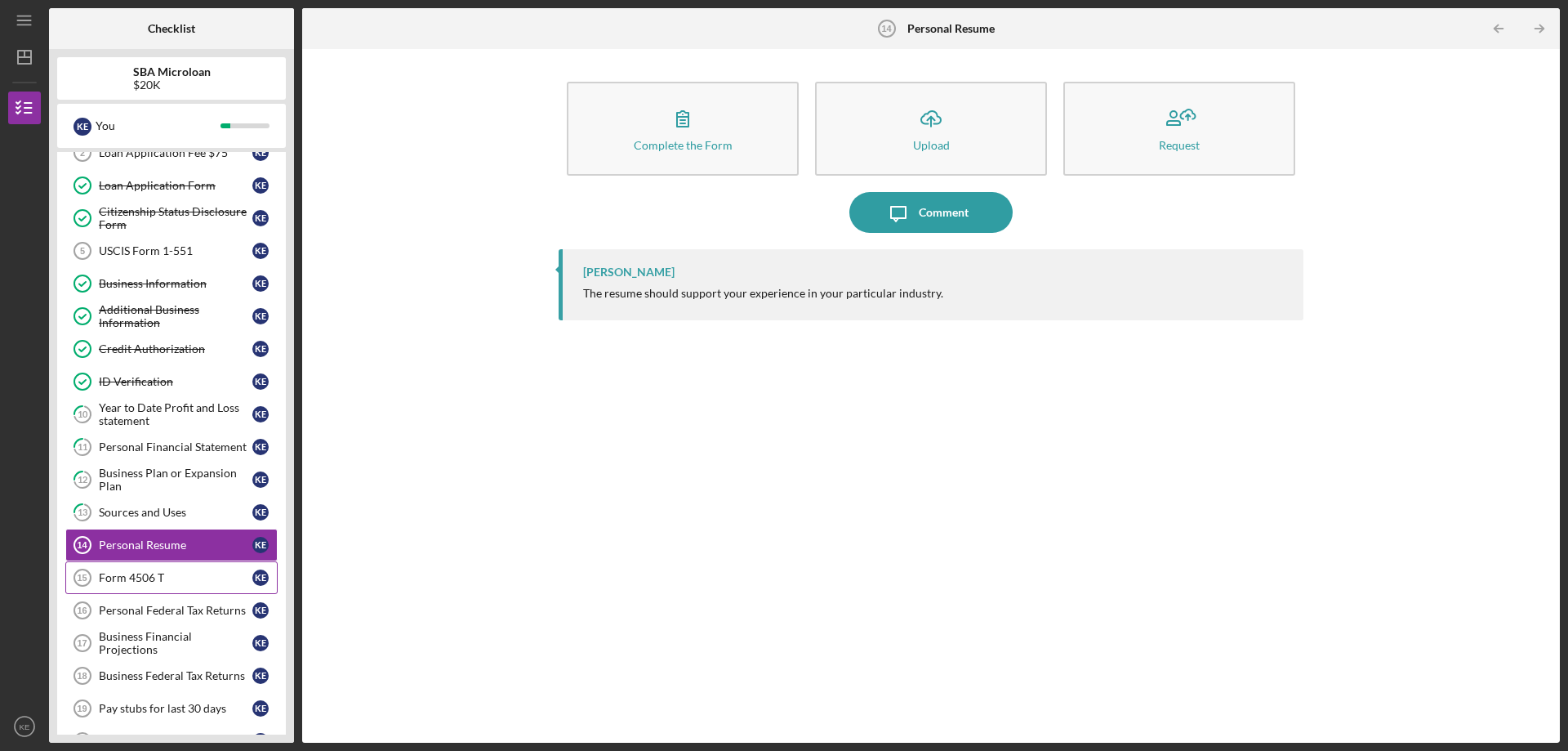
click at [174, 579] on div "Form 4506 T" at bounding box center [175, 577] width 154 height 13
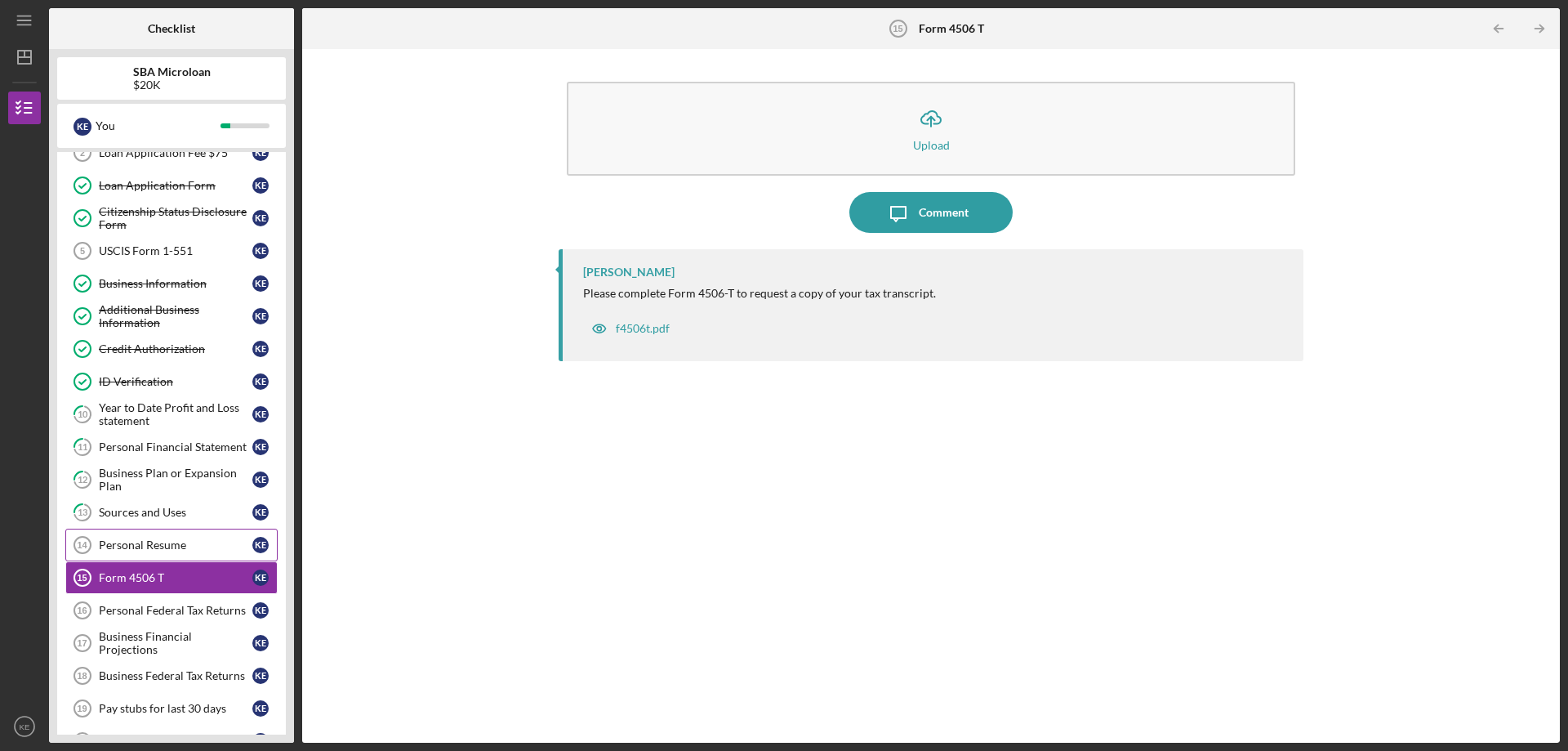
click at [173, 547] on div "Personal Resume" at bounding box center [175, 544] width 154 height 13
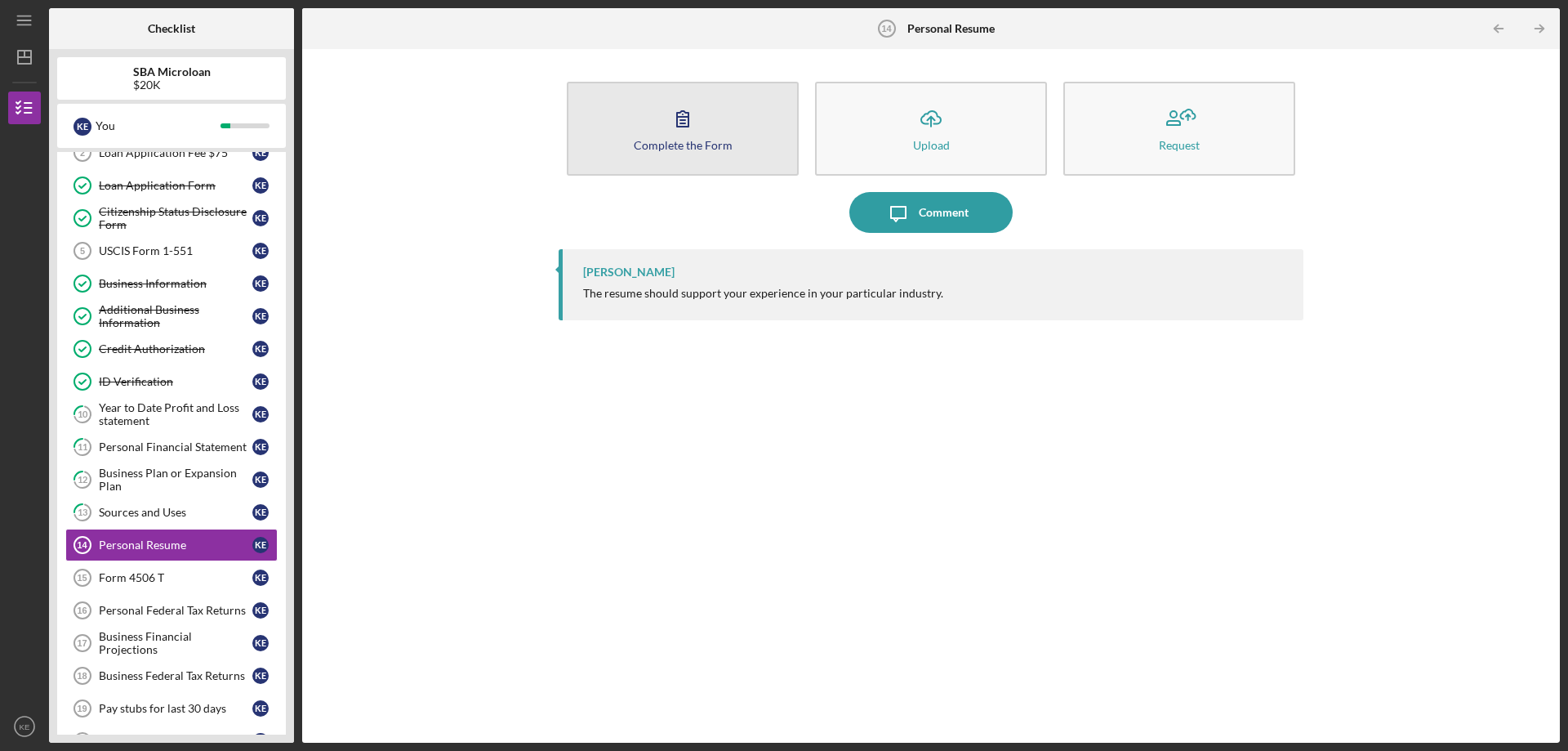
click at [684, 135] on icon "button" at bounding box center [683, 118] width 41 height 41
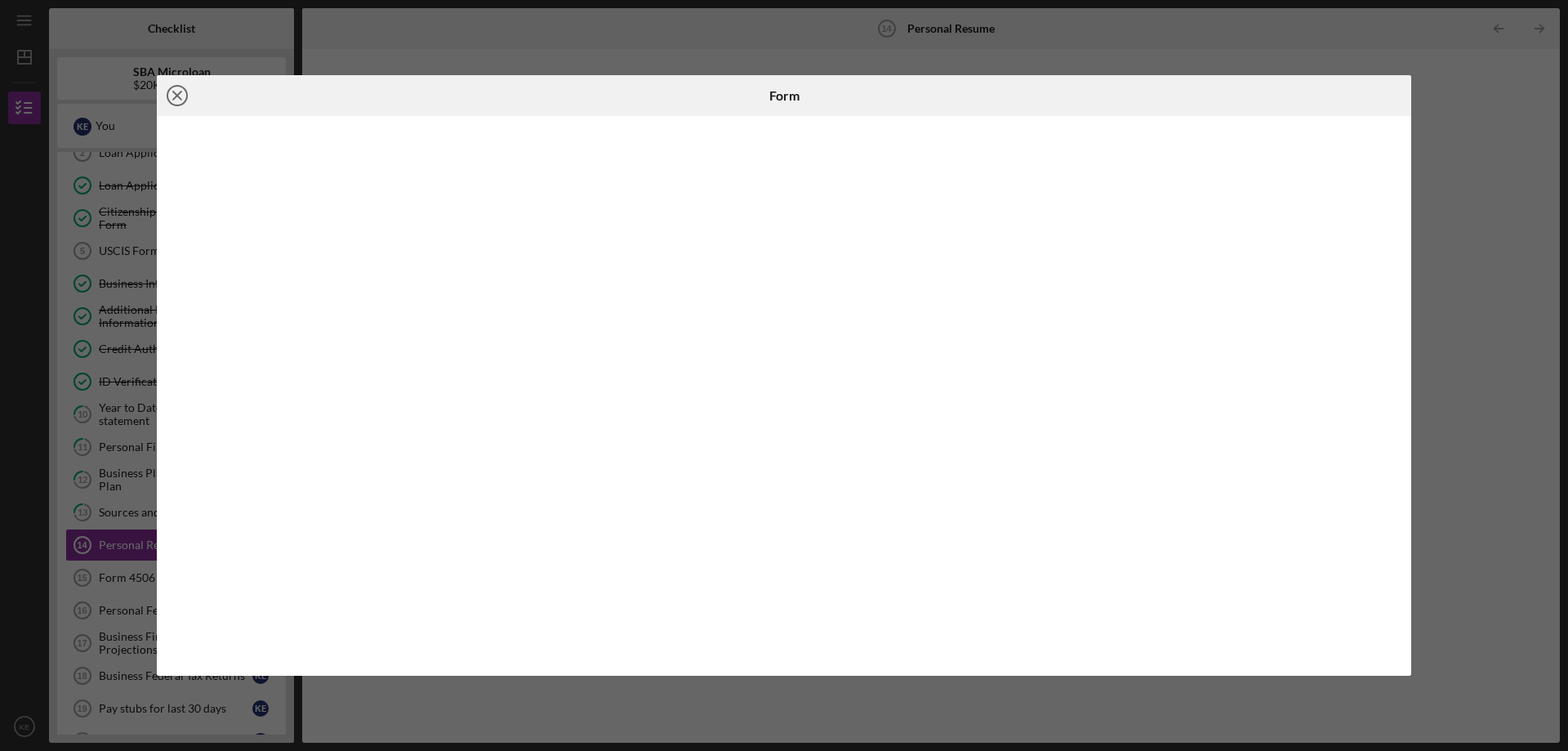
click at [177, 100] on icon "Icon/Close" at bounding box center [177, 95] width 41 height 41
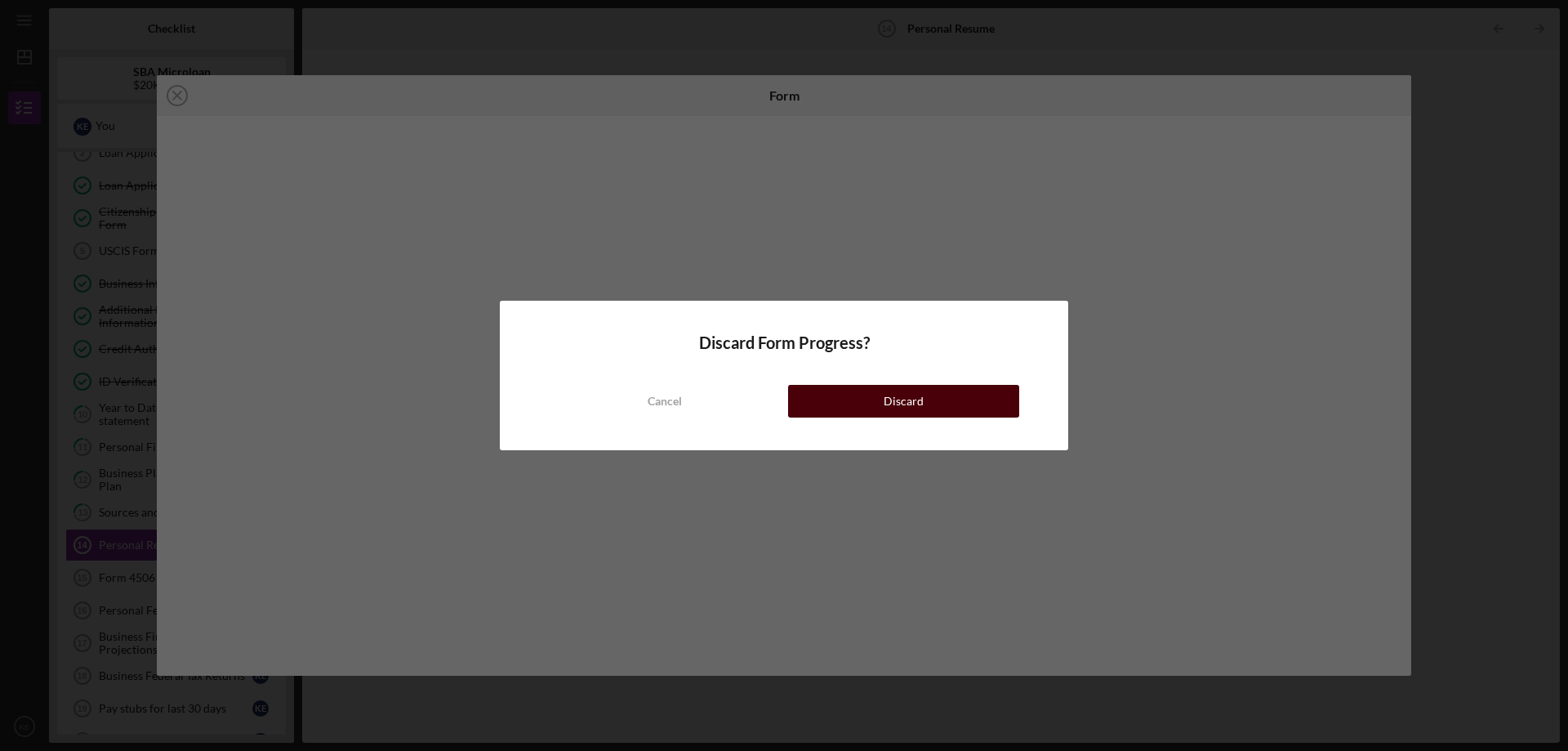
click at [891, 402] on div "Discard" at bounding box center [904, 401] width 40 height 32
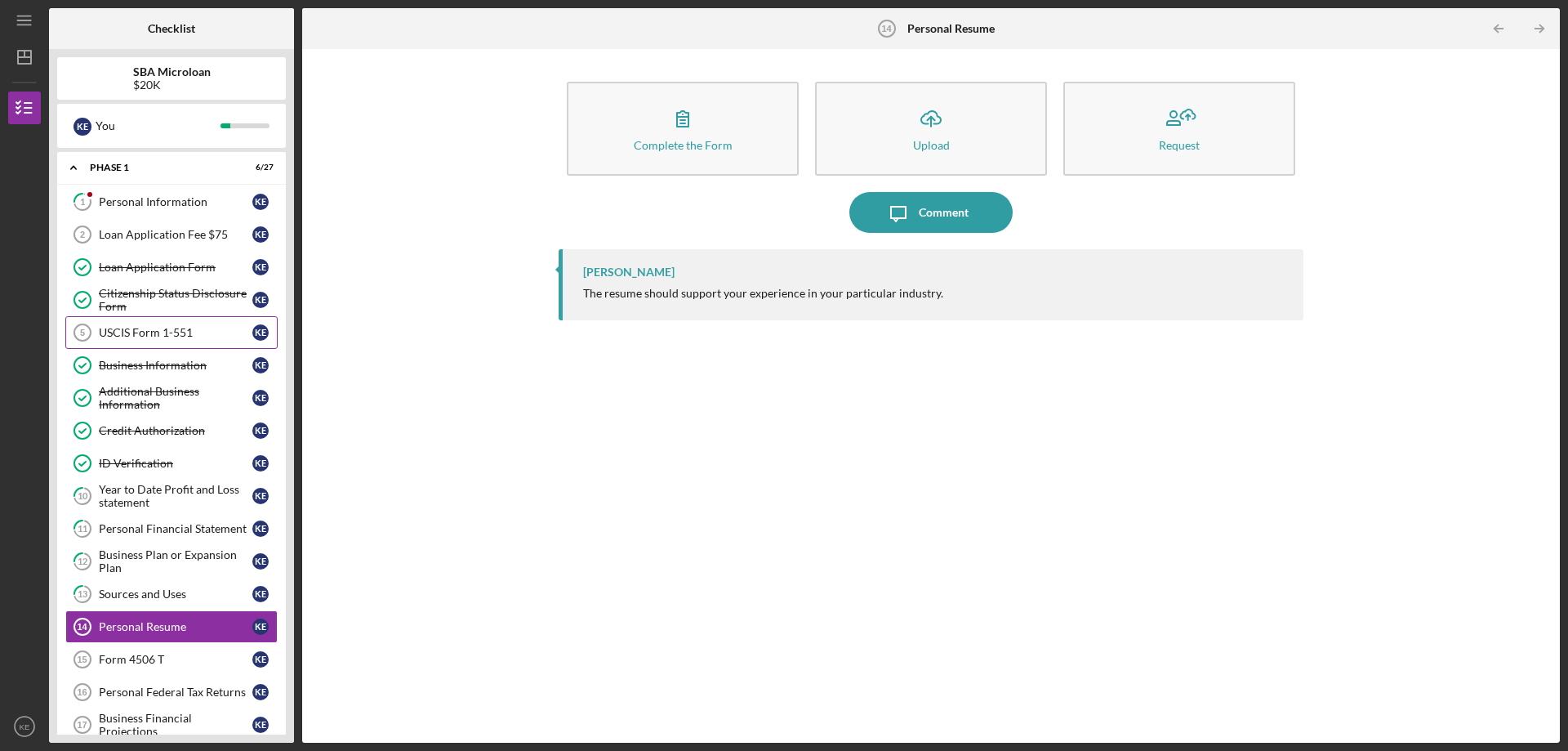
click at [174, 333] on div "USCIS Form 1-551" at bounding box center [175, 332] width 154 height 13
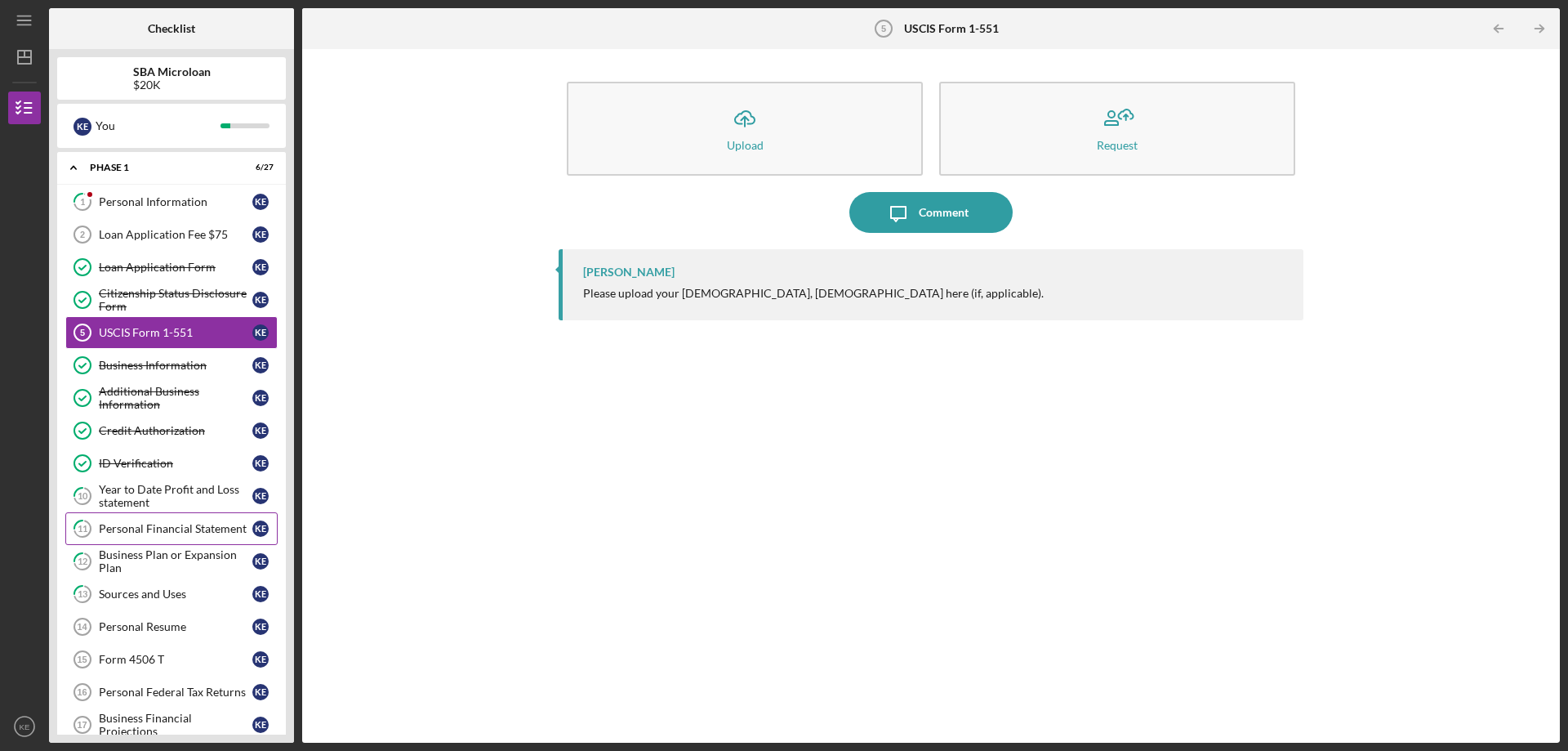
click at [187, 517] on link "11 Personal Financial Statement K E" at bounding box center [171, 527] width 212 height 32
